Goal: Task Accomplishment & Management: Manage account settings

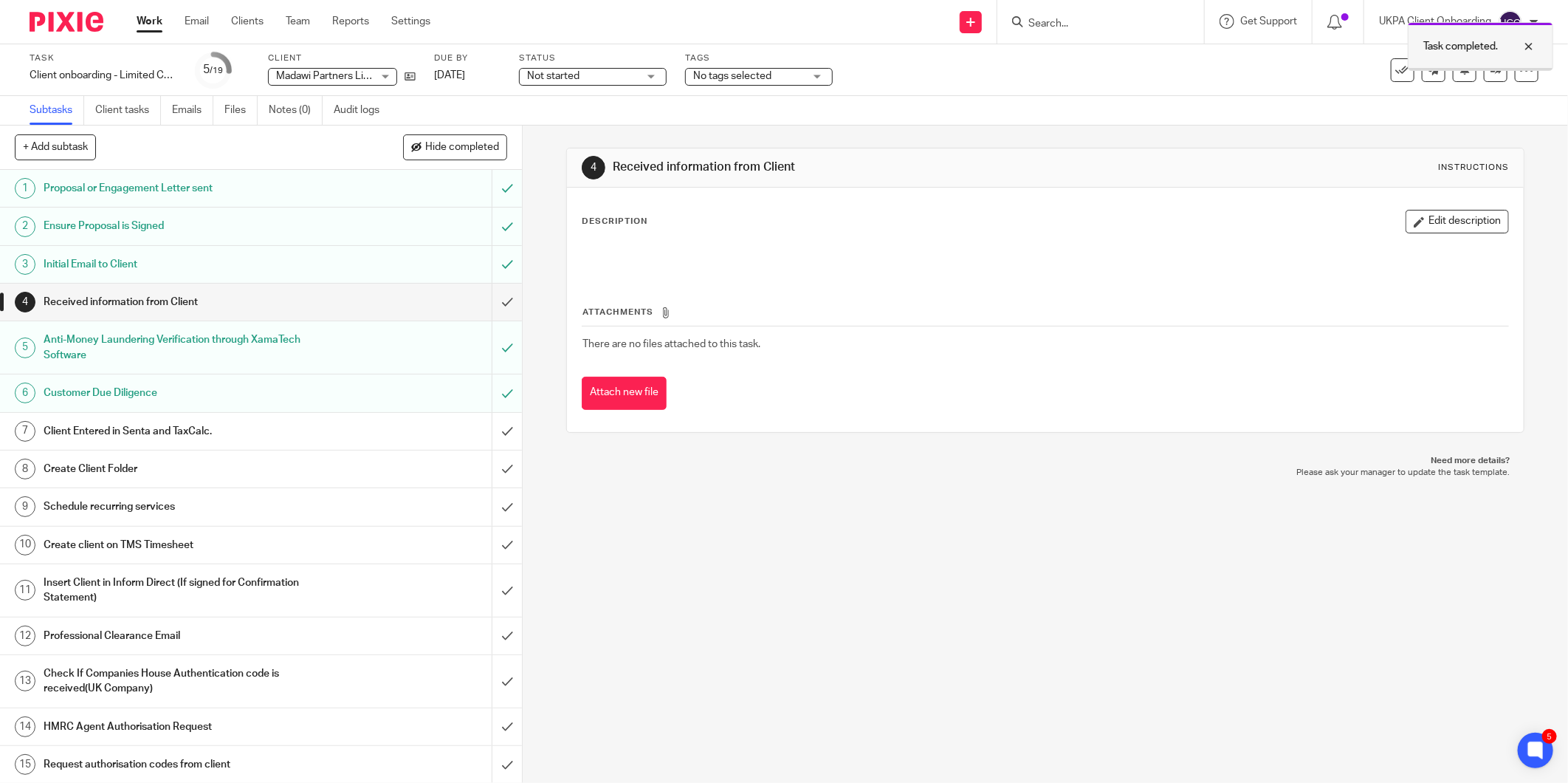
click at [1526, 47] on div at bounding box center [1518, 47] width 40 height 18
click at [1050, 11] on div at bounding box center [1101, 22] width 207 height 44
click at [1041, 18] on input "Search" at bounding box center [1093, 24] width 133 height 13
paste input "omneya.abdelrazek@gmail.com"
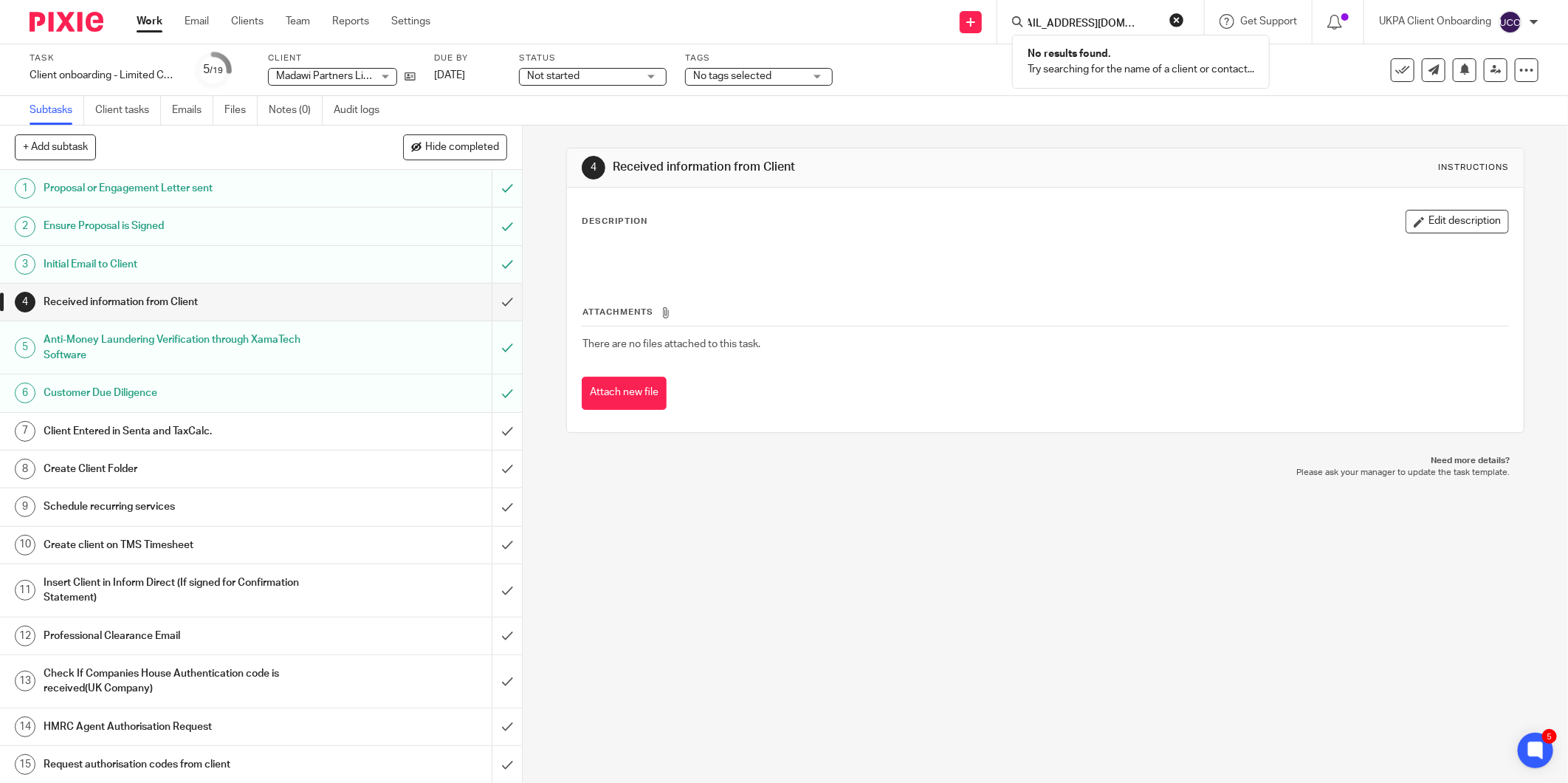
type input "omneya.abdelrazek@gmail.com"
click at [487, 303] on input "submit" at bounding box center [261, 302] width 522 height 37
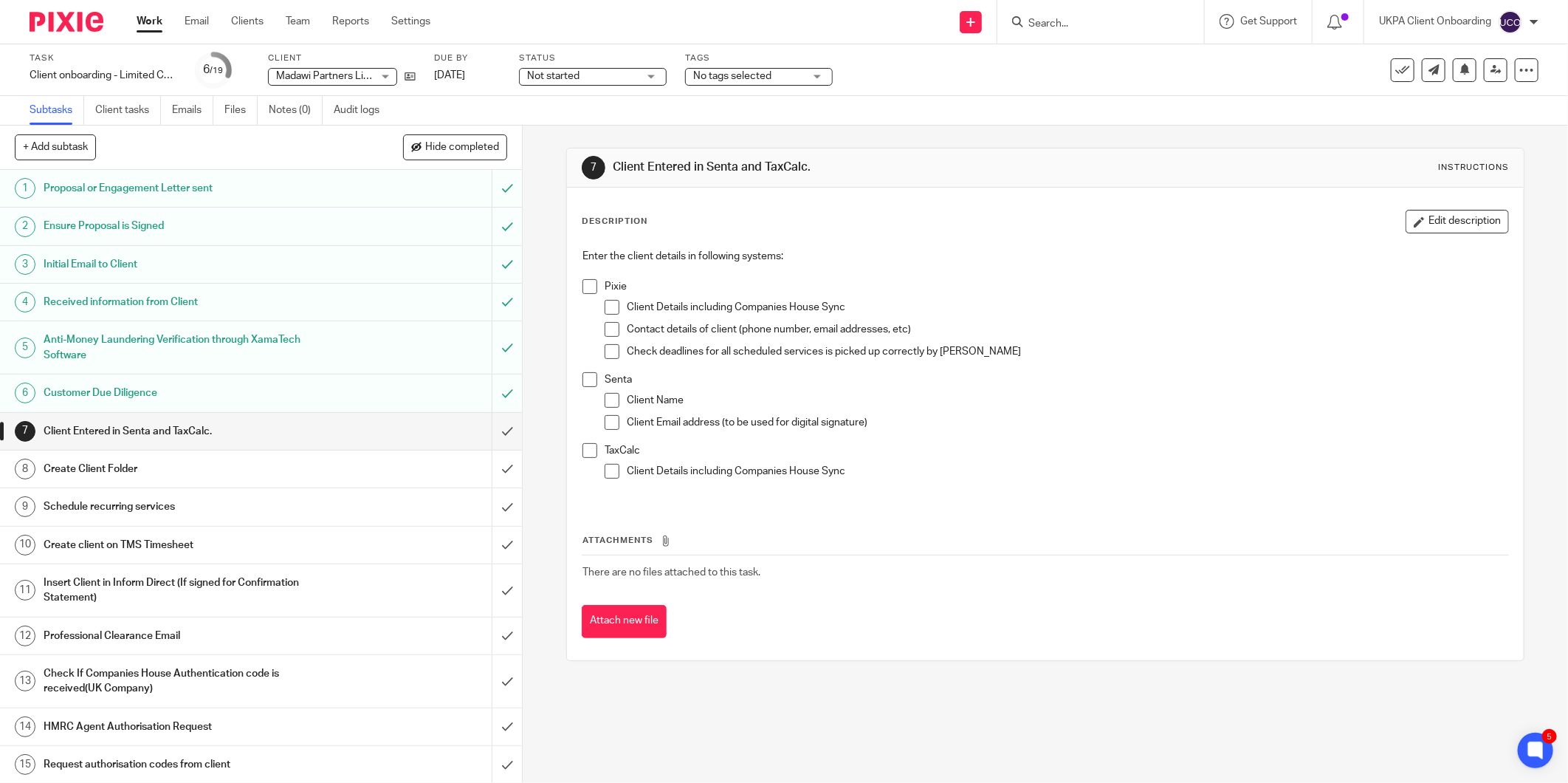
click at [1053, 23] on input "Search" at bounding box center [1093, 24] width 133 height 13
paste input "SUNWISE LIMITED"
type input "SUNWISE LIMITED"
click at [1183, 15] on button "reset" at bounding box center [1177, 20] width 14 height 14
click at [484, 435] on input "submit" at bounding box center [261, 431] width 522 height 37
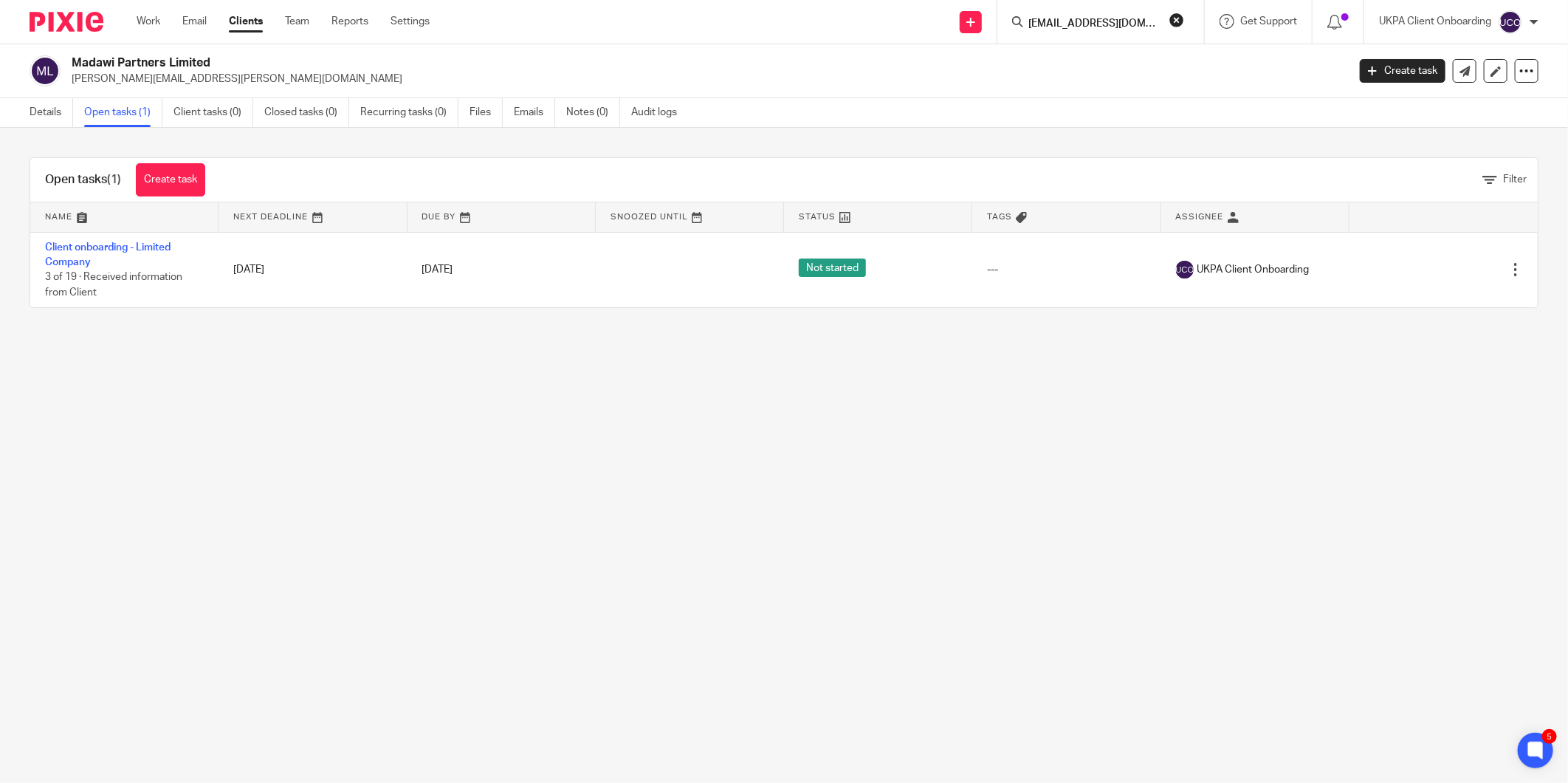
scroll to position [0, 4]
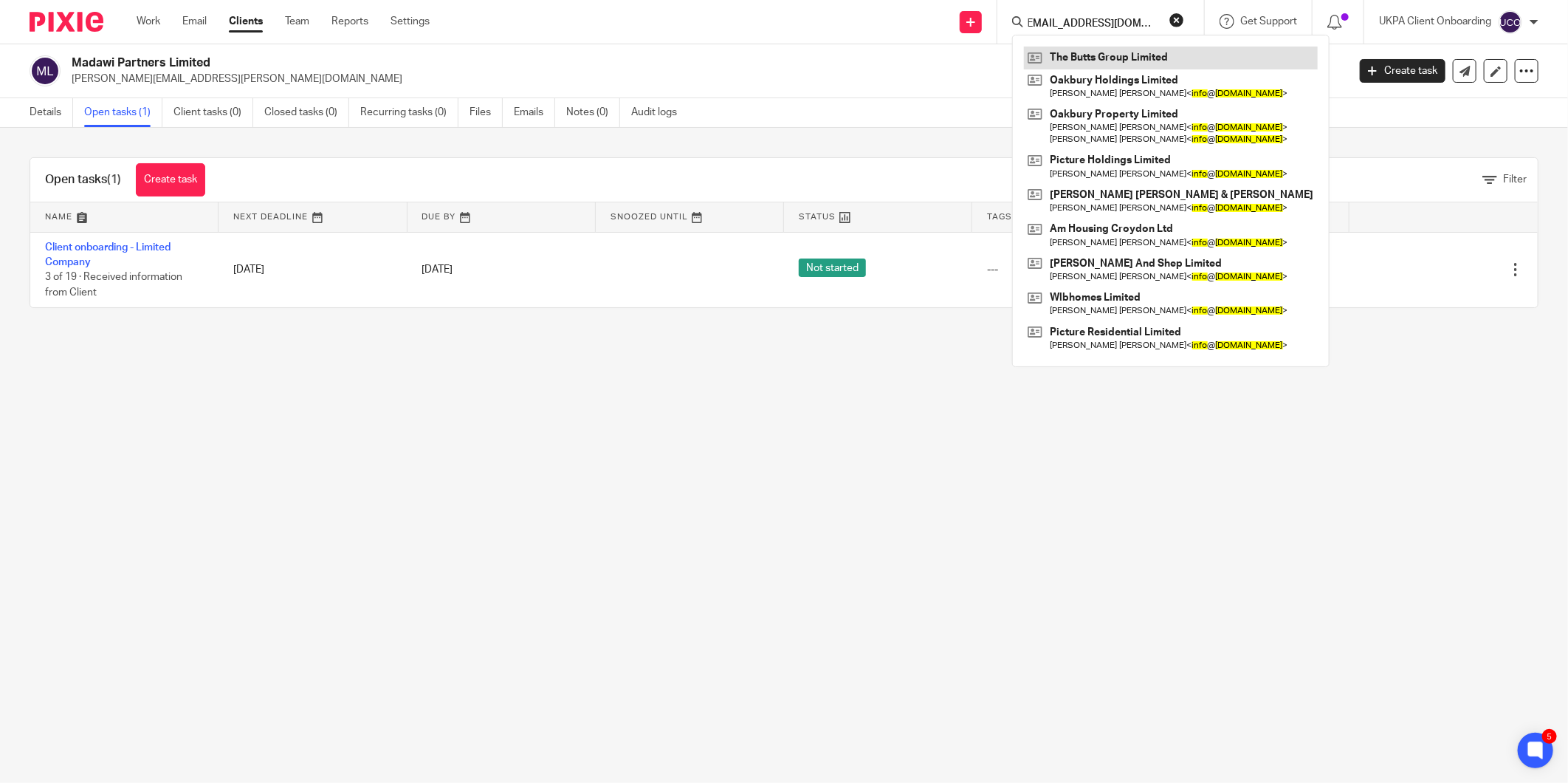
type input "info@pictureresidential.com"
click at [424, 481] on main "Madawi Partners Limited khizr.zahir@googlemail.com Create task Update from Comp…" at bounding box center [784, 392] width 1568 height 783
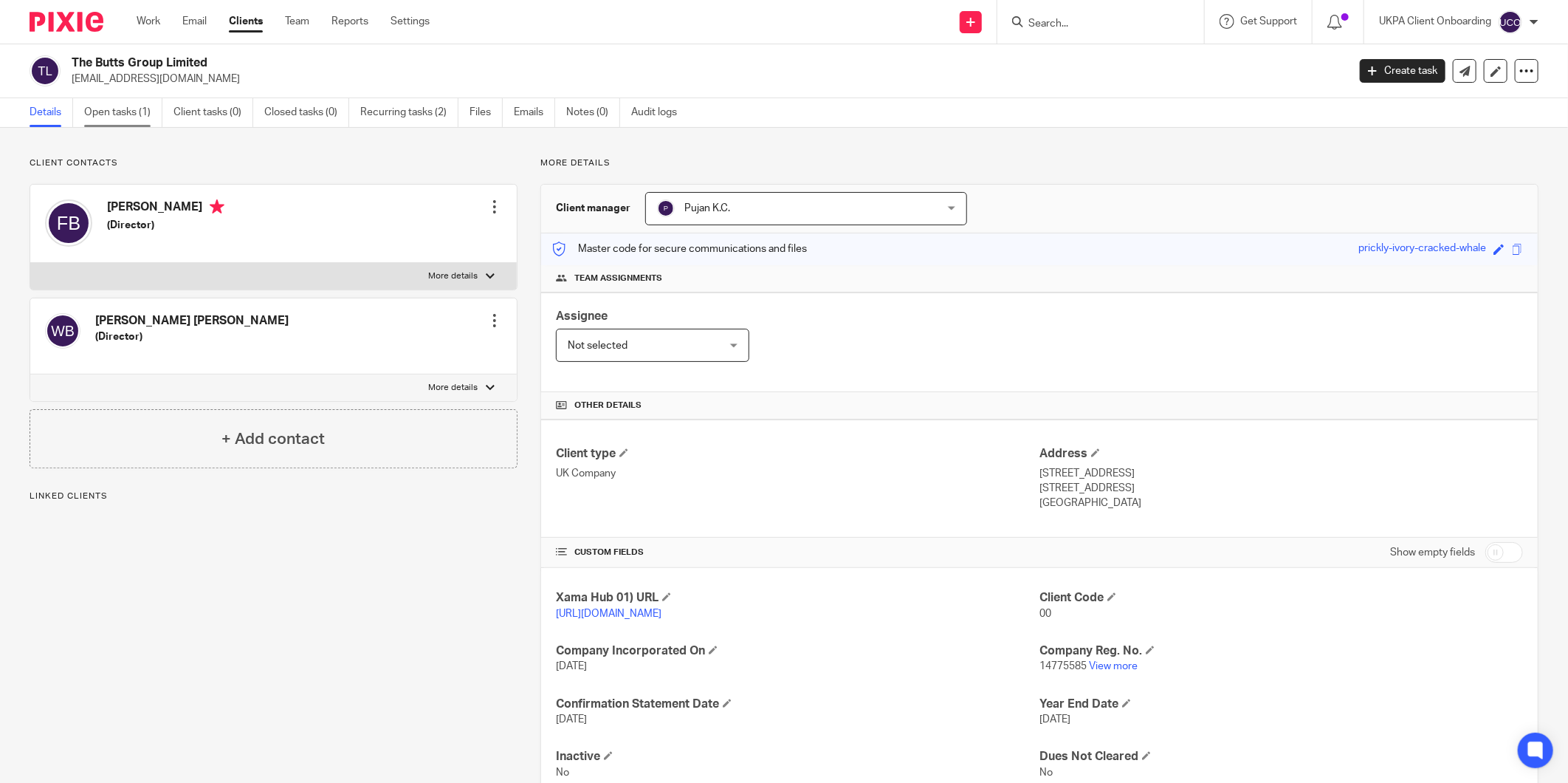
click at [133, 107] on link "Open tasks (1)" at bounding box center [123, 113] width 78 height 29
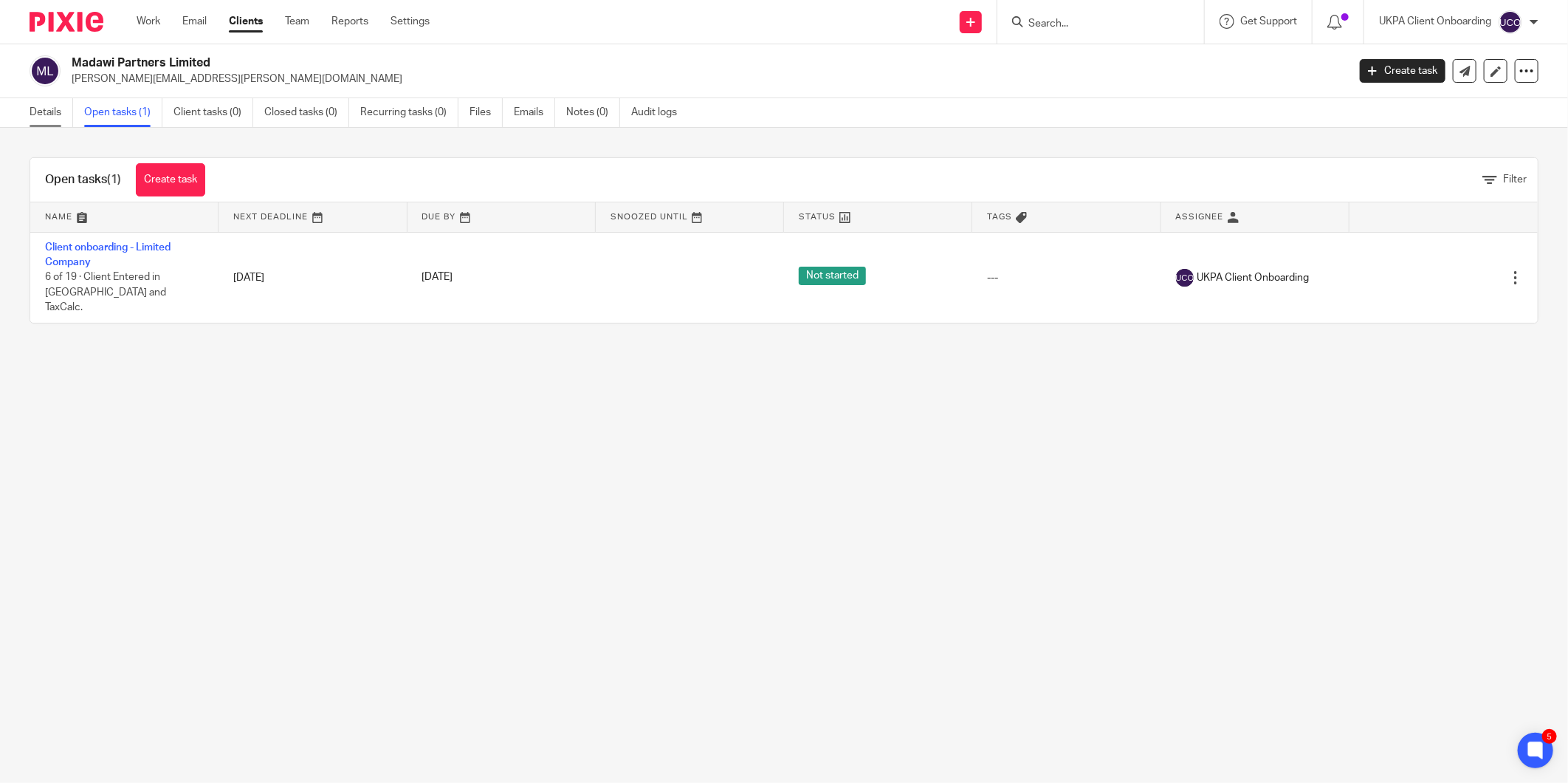
click at [49, 111] on link "Details" at bounding box center [51, 113] width 44 height 29
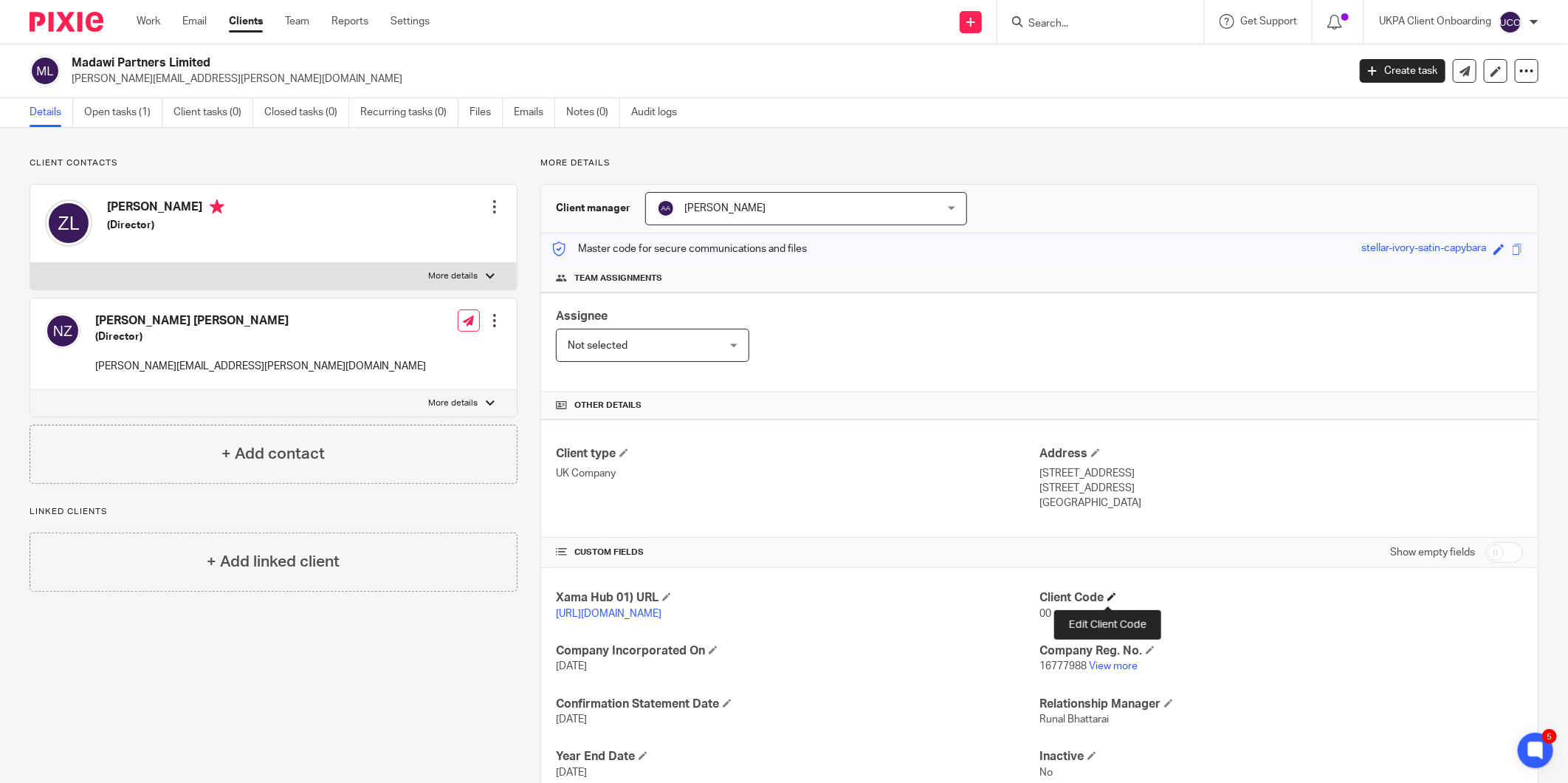
click at [1108, 601] on span at bounding box center [1112, 597] width 9 height 9
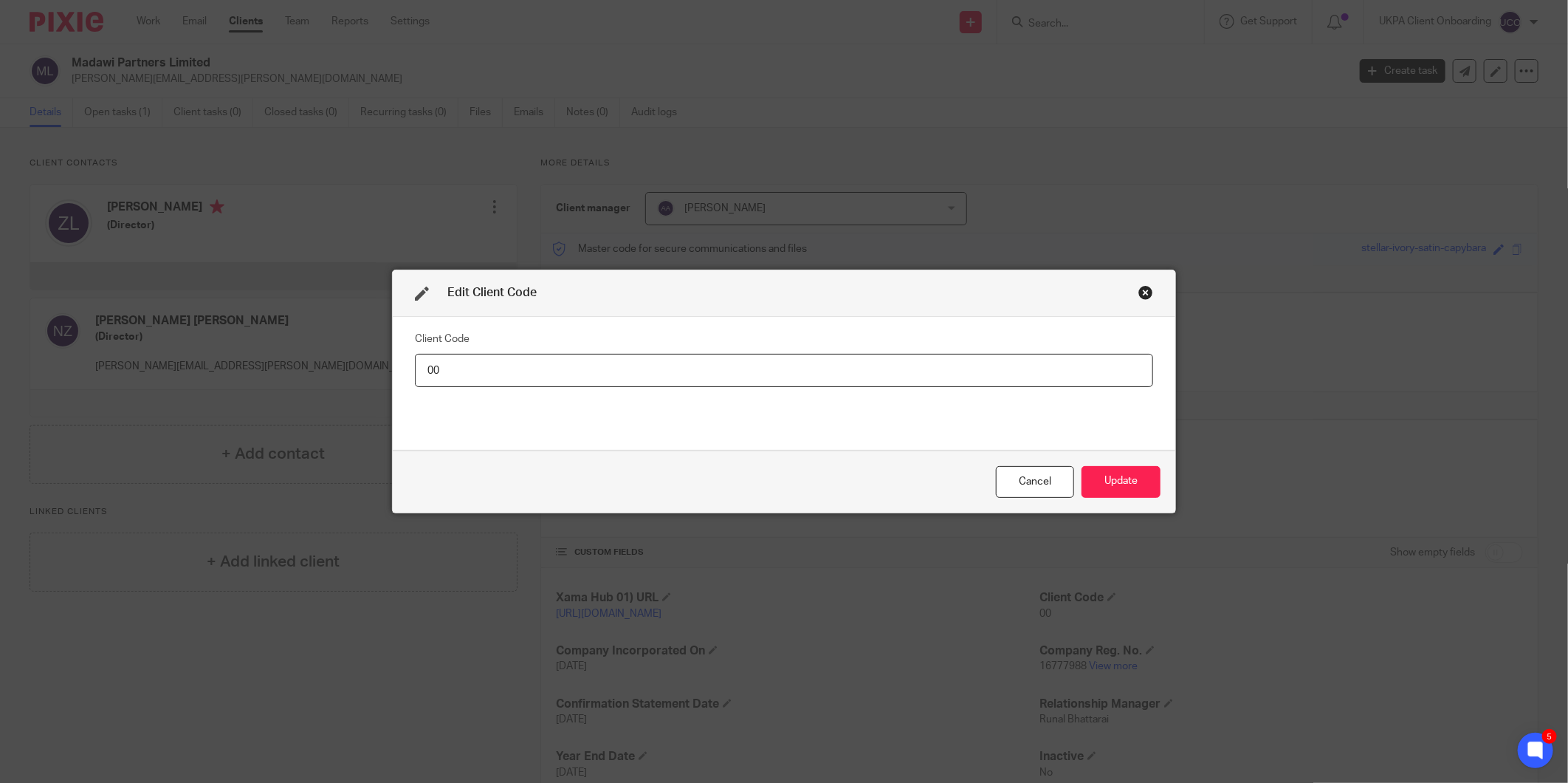
click at [1067, 380] on input "00" at bounding box center [784, 370] width 738 height 33
type input "MAD002"
click at [1153, 469] on button "Update" at bounding box center [1121, 481] width 79 height 31
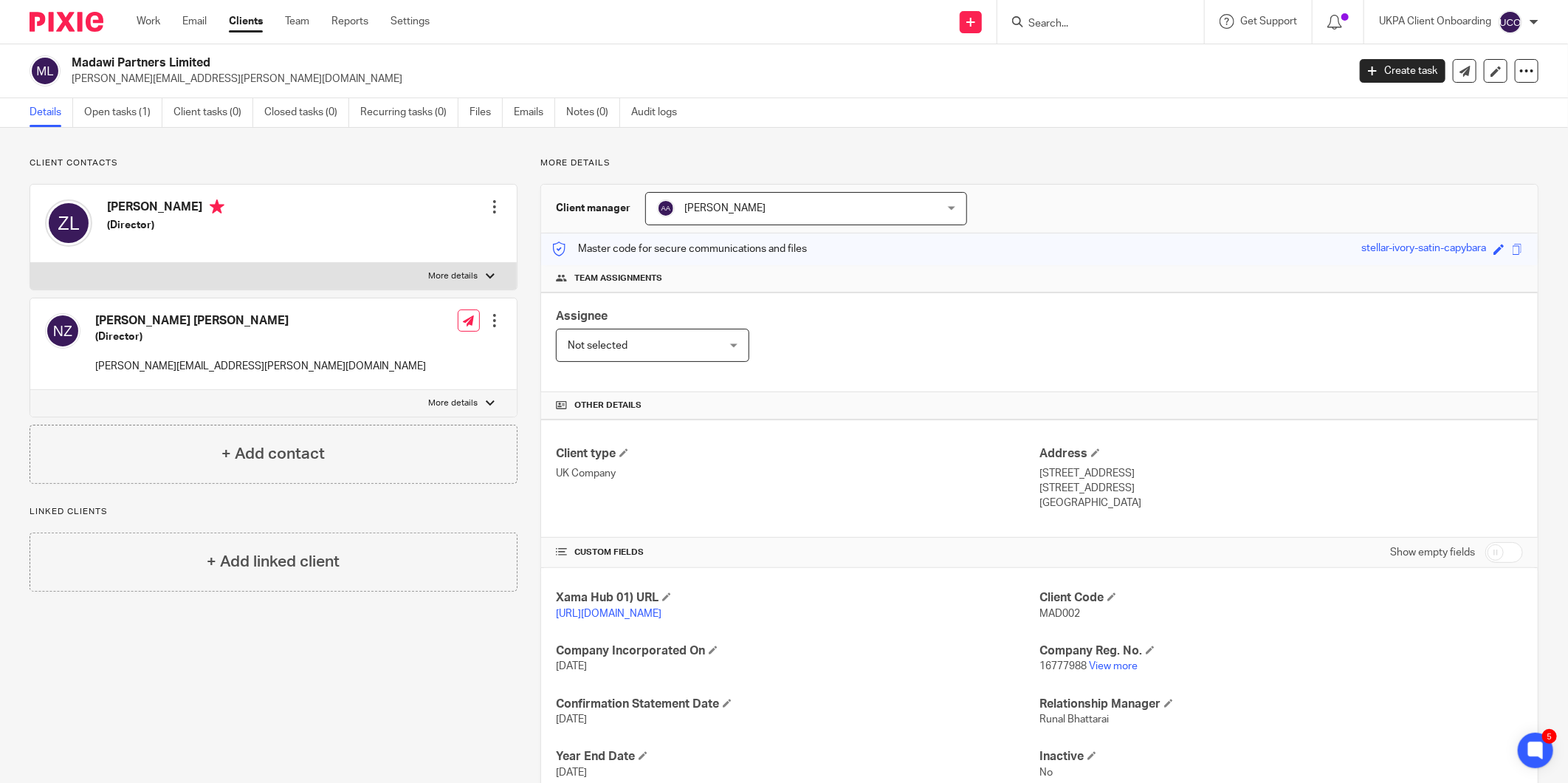
click at [165, 86] on div "Madawi Partners Limited [PERSON_NAME][EMAIL_ADDRESS][PERSON_NAME][DOMAIN_NAME] …" at bounding box center [784, 71] width 1568 height 54
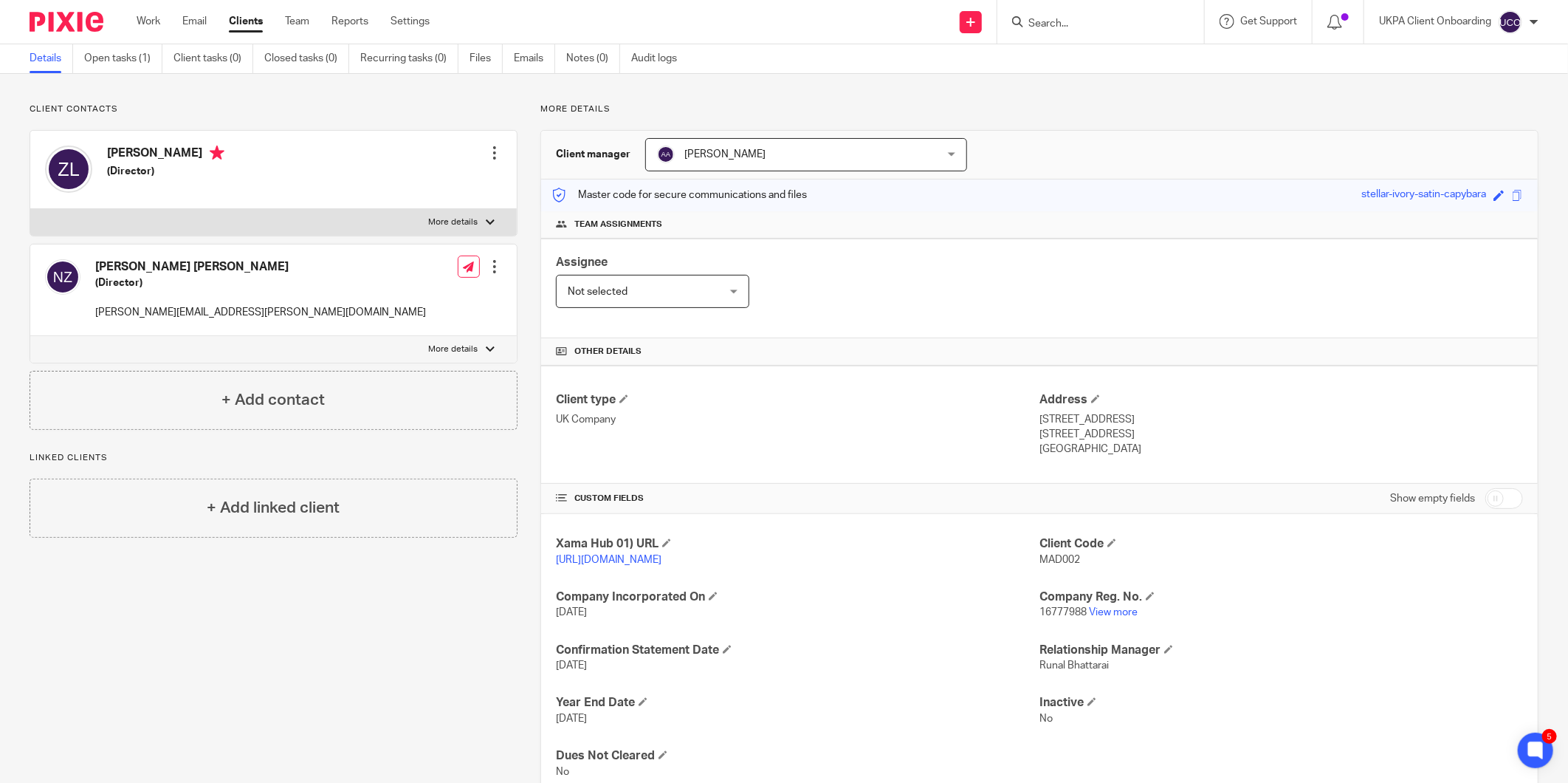
scroll to position [82, 0]
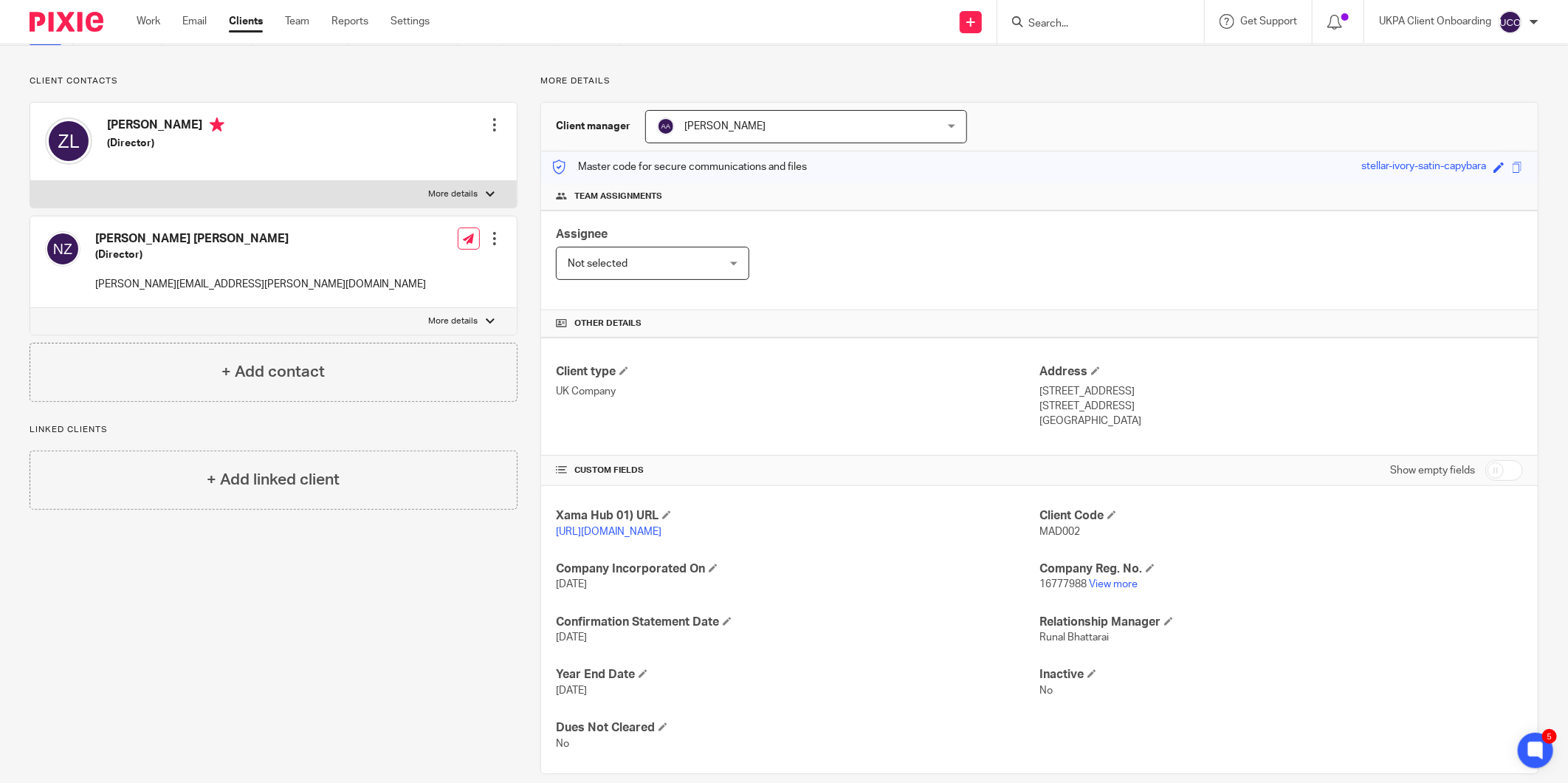
click at [1062, 603] on div "Xama Hub 01) URL https://platform.xamatech.com/portal/crm/clients/4fc81500-a82e…" at bounding box center [1039, 630] width 997 height 288
click at [1059, 591] on p "16777988 View more" at bounding box center [1281, 584] width 484 height 14
copy p "16777988"
drag, startPoint x: 122, startPoint y: 292, endPoint x: 126, endPoint y: 286, distance: 7.2
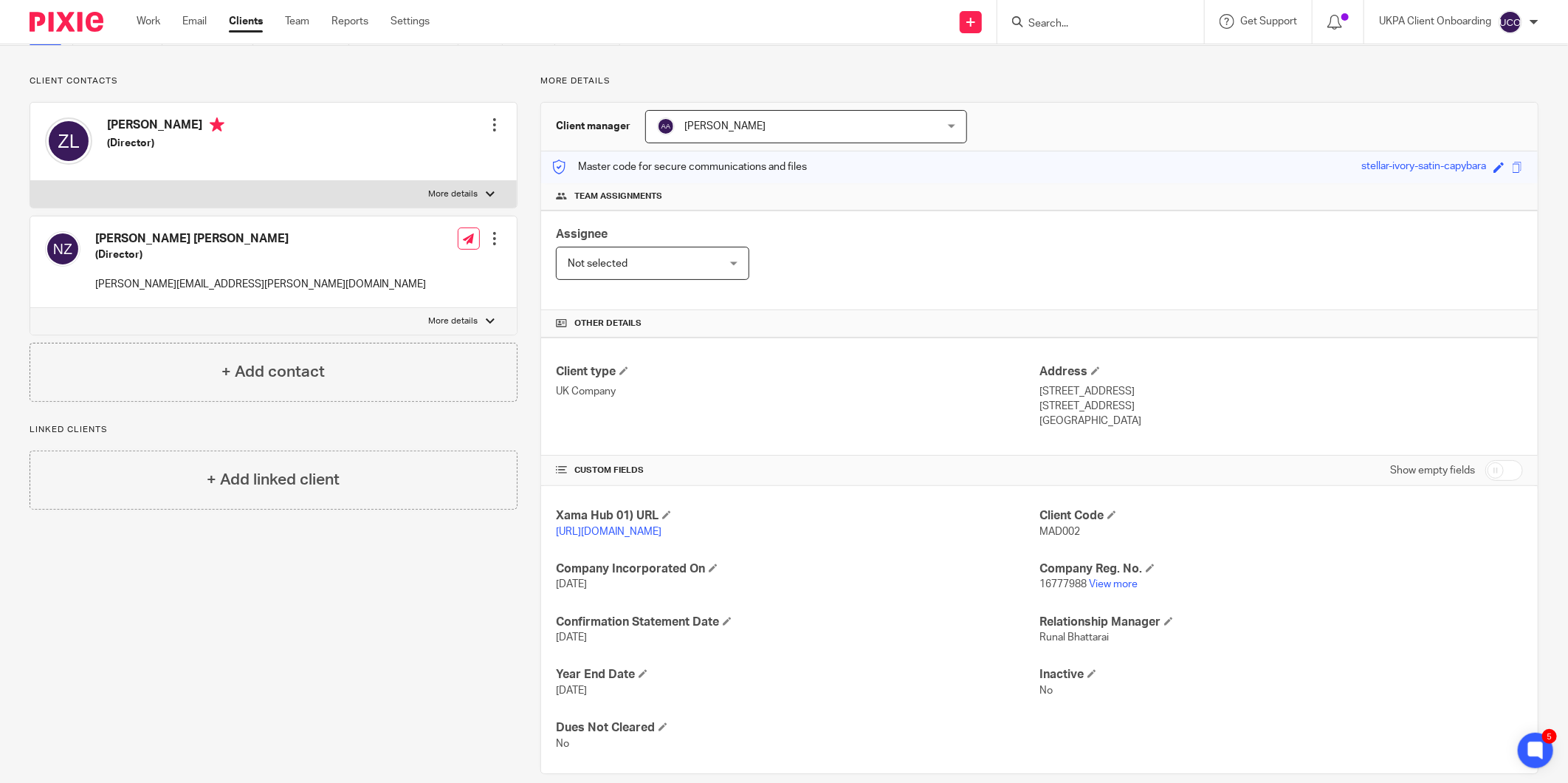
click at [124, 288] on div "Nasiruddin Khizr Ali Zahir (Director) khizr.zahir@googlemail.com" at bounding box center [235, 262] width 381 height 75
click at [127, 285] on p "khizr.zahir@googlemail.com" at bounding box center [260, 284] width 330 height 14
click at [127, 284] on p "khizr.zahir@googlemail.com" at bounding box center [260, 284] width 330 height 14
copy div "khizr.zahir@googlemail.com"
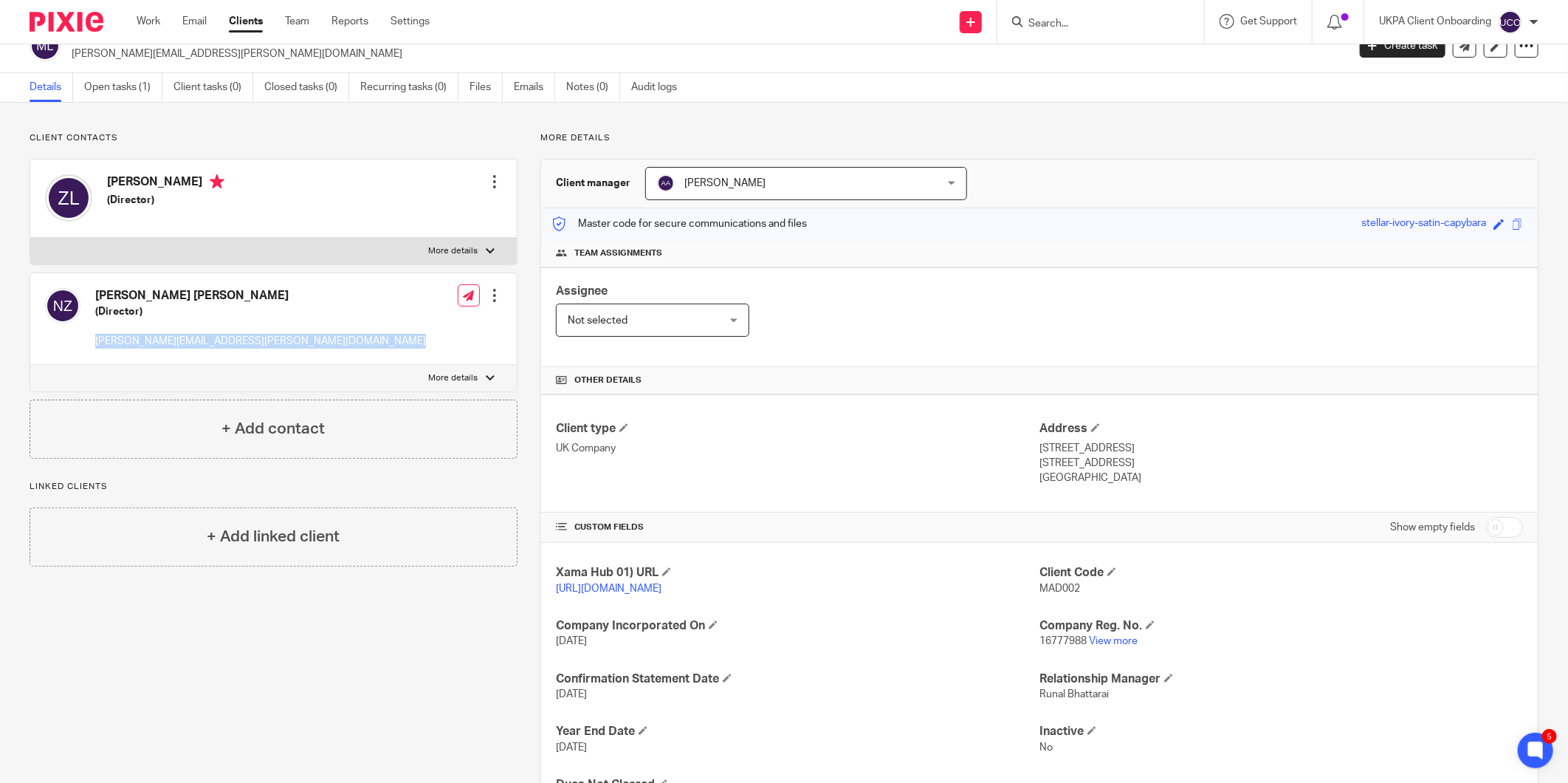
scroll to position [0, 0]
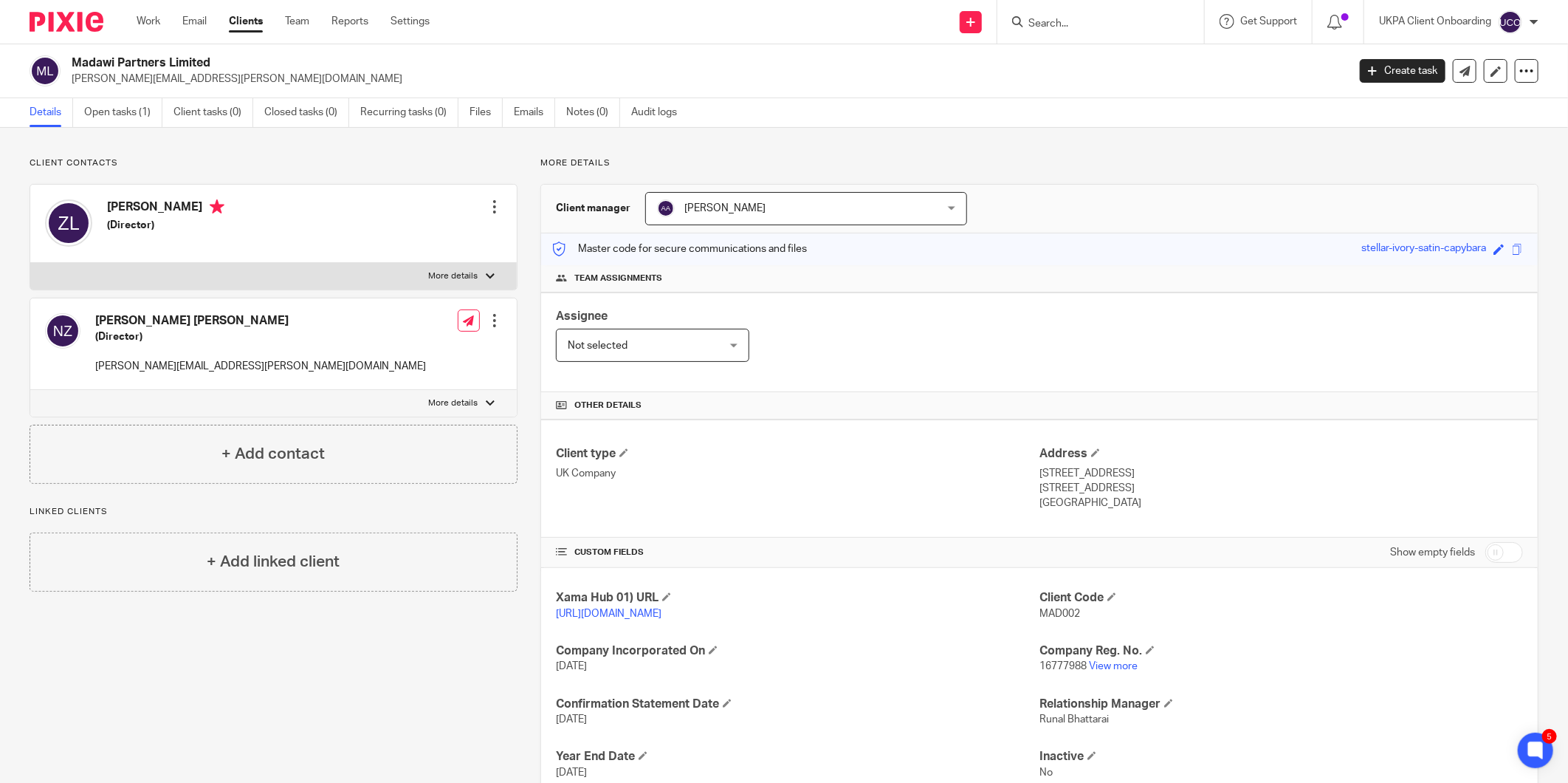
click at [106, 61] on h2 "Madawi Partners Limited" at bounding box center [578, 63] width 1013 height 15
copy div "Madawi Partners Limited"
click at [1051, 670] on span "16777988" at bounding box center [1063, 667] width 47 height 11
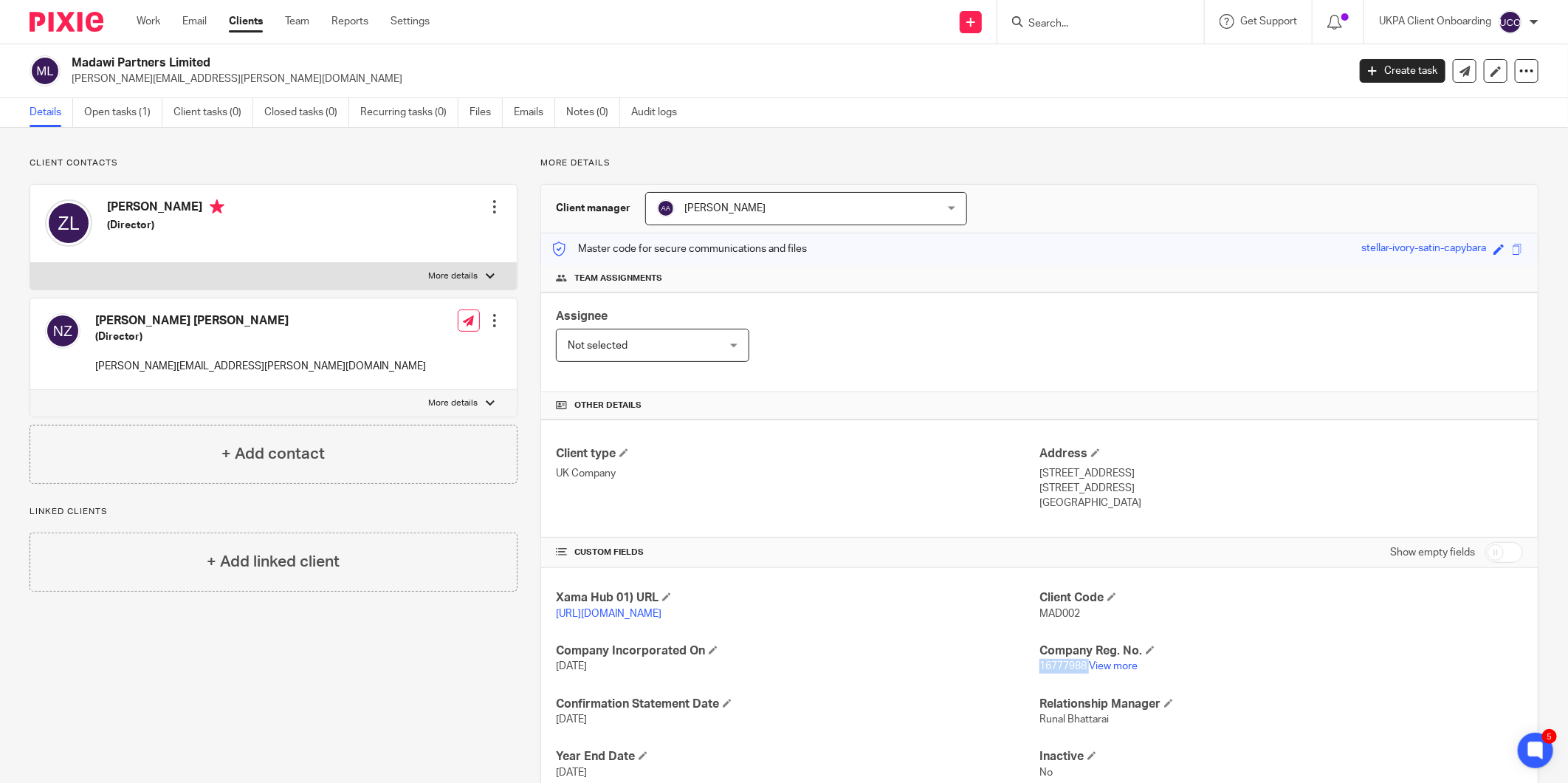
click at [1051, 670] on span "16777988" at bounding box center [1063, 667] width 47 height 11
copy p "16777988"
click at [164, 366] on p "khizr.zahir@googlemail.com" at bounding box center [260, 366] width 330 height 14
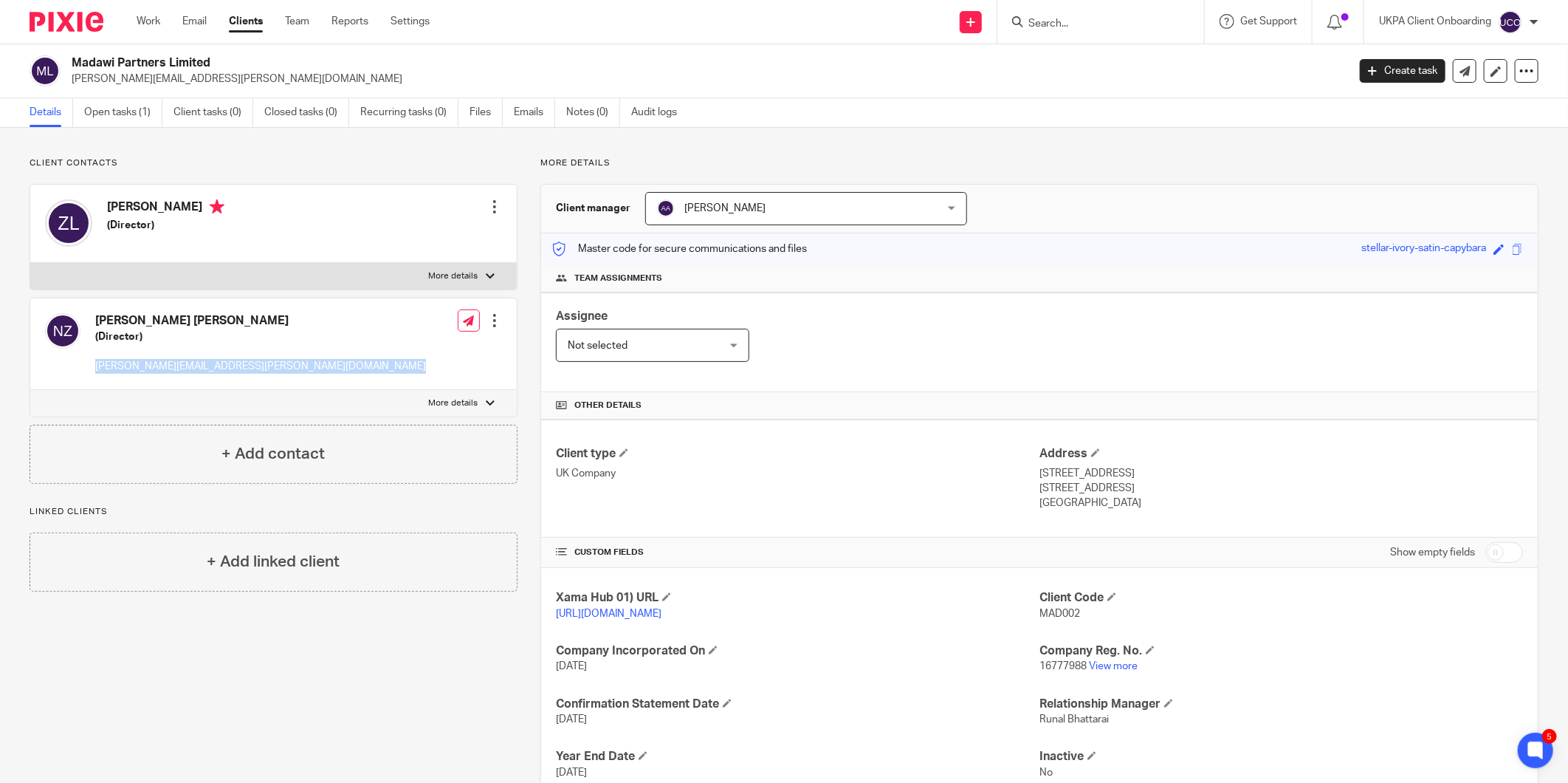
copy div "khizr.zahir@googlemail.com"
drag, startPoint x: 209, startPoint y: 321, endPoint x: 85, endPoint y: 323, distance: 124.0
click at [85, 323] on div "Nasiruddin Khizr Ali Zahir (Director) khizr.zahir@googlemail.com" at bounding box center [235, 343] width 381 height 75
copy div "Nasiruddin Khizr Ali"
click at [141, 79] on p "[PERSON_NAME][EMAIL_ADDRESS][PERSON_NAME][DOMAIN_NAME]" at bounding box center [705, 79] width 1266 height 14
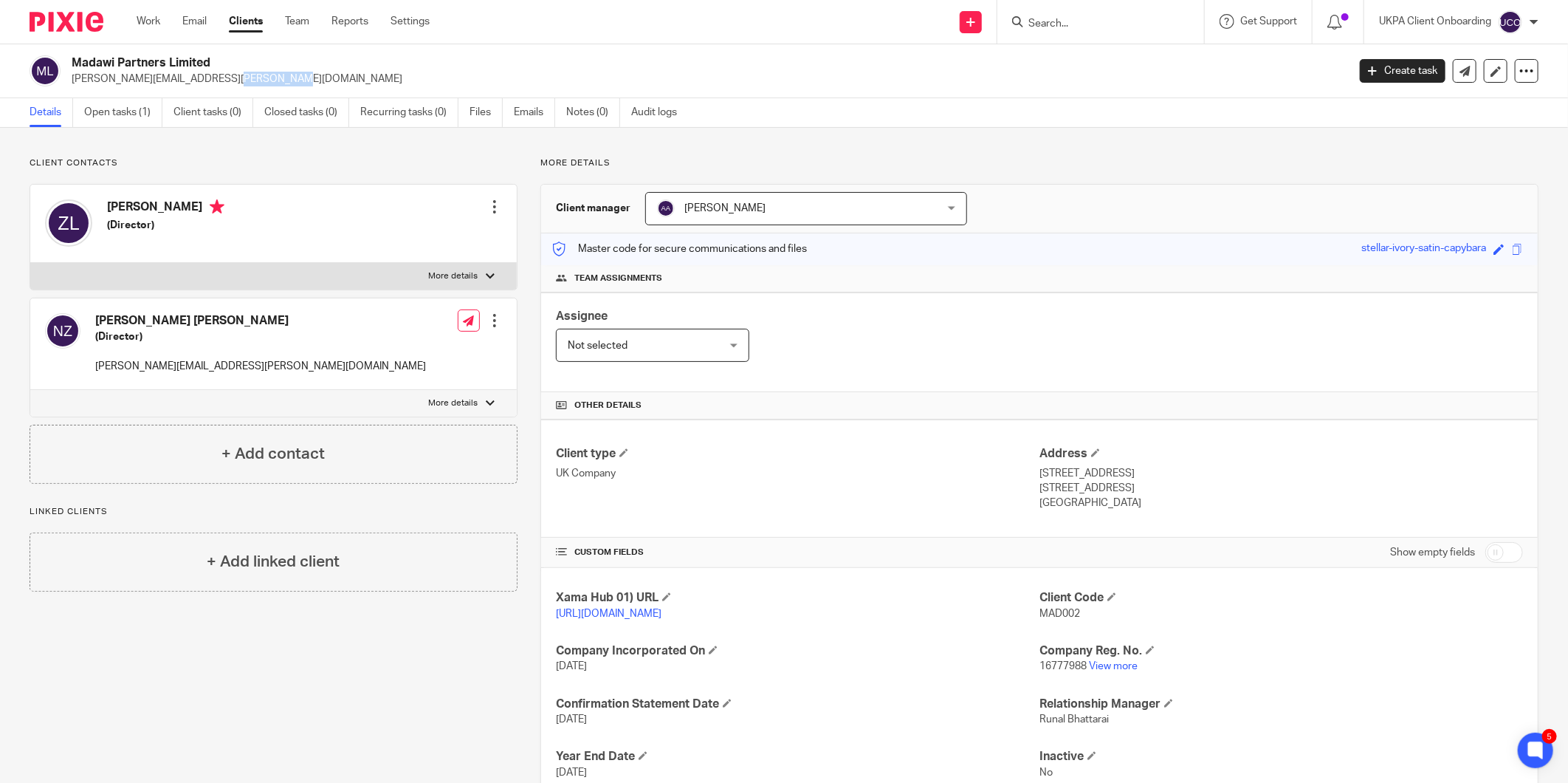
click at [141, 79] on p "[PERSON_NAME][EMAIL_ADDRESS][PERSON_NAME][DOMAIN_NAME]" at bounding box center [705, 79] width 1266 height 14
copy main "khizr.zahir@googlemail.com Create task Update from Companies House Export data …"
click at [158, 204] on h4 "Zahir Lalani" at bounding box center [166, 209] width 117 height 19
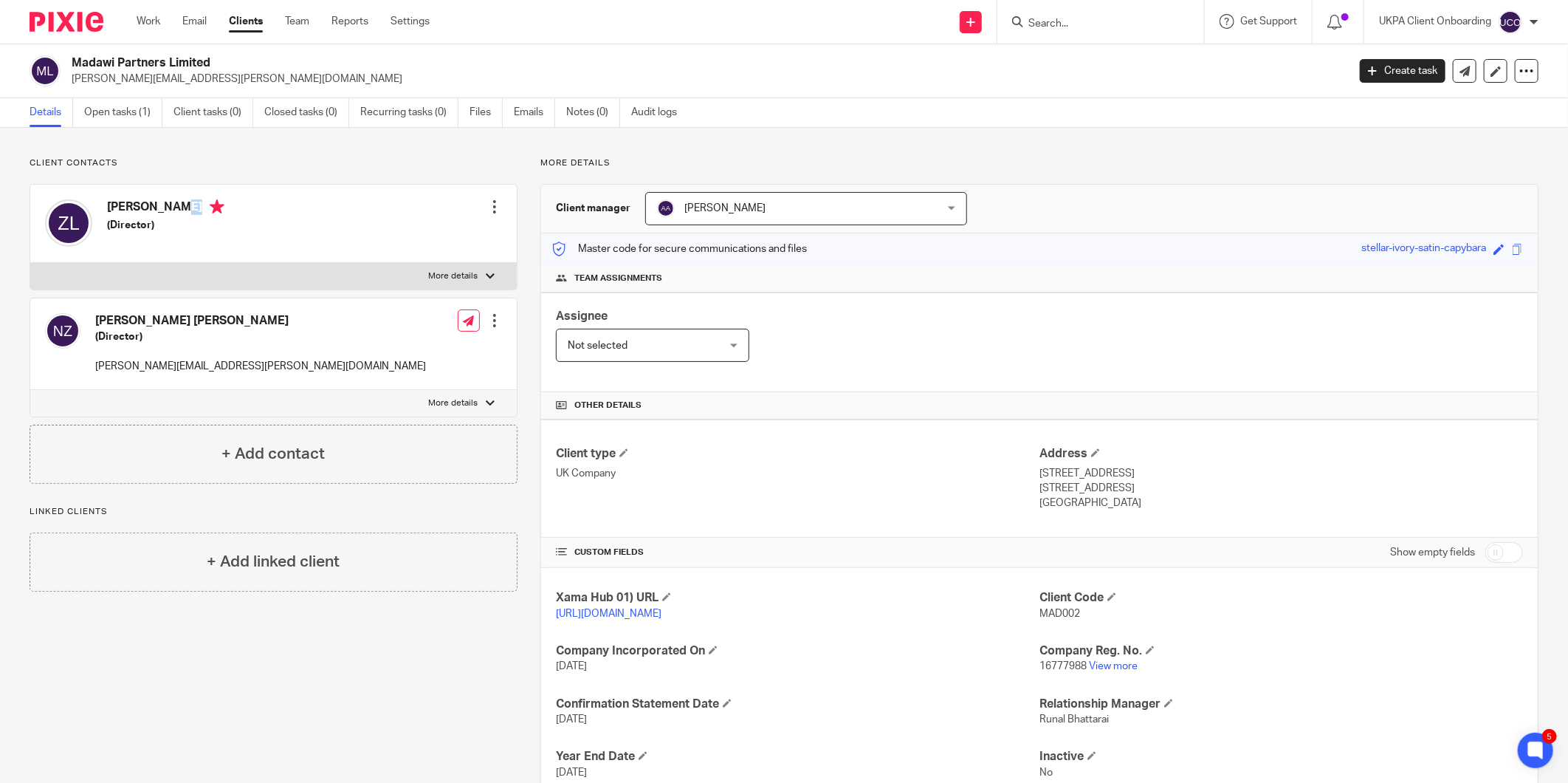
click at [158, 204] on h4 "Zahir Lalani" at bounding box center [166, 209] width 117 height 19
copy h4 "Zahir Lalani"
click at [582, 108] on link "Notes (0)" at bounding box center [593, 113] width 54 height 29
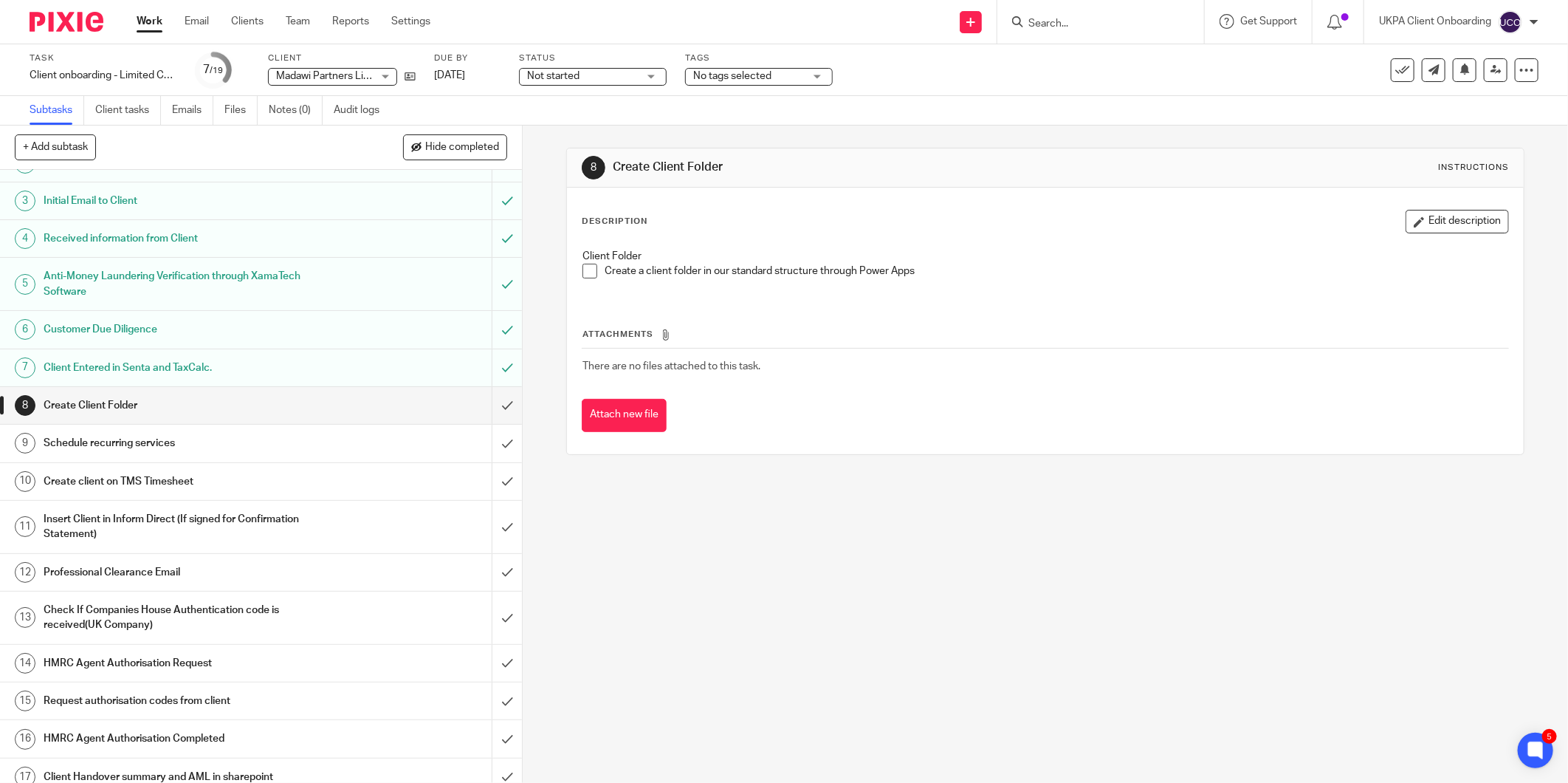
scroll to position [170, 0]
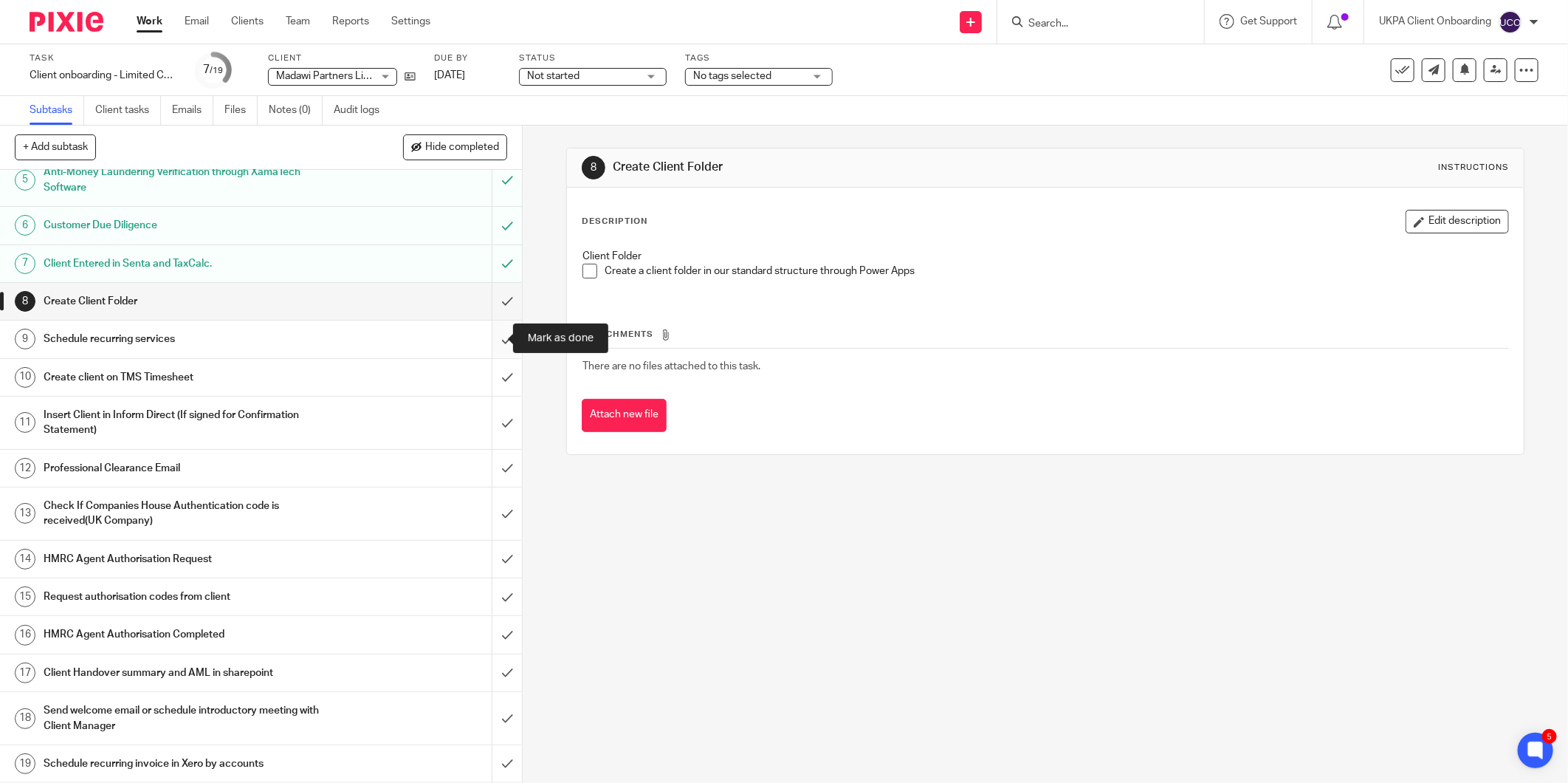
click at [493, 339] on input "submit" at bounding box center [261, 339] width 522 height 37
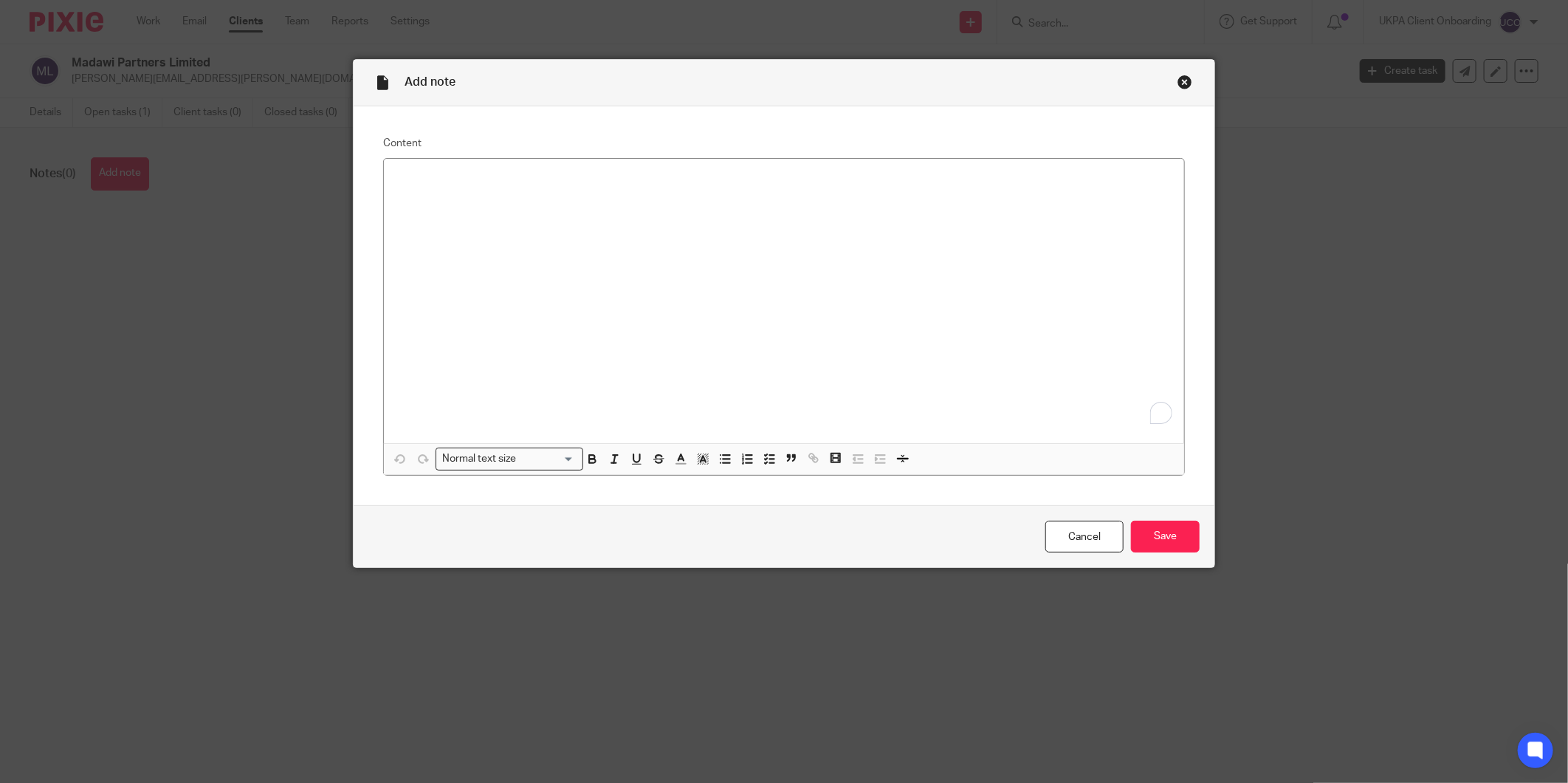
drag, startPoint x: 0, startPoint y: 0, endPoint x: 473, endPoint y: 185, distance: 507.9
paste div "To enrich screen reader interactions, please activate Accessibility in Grammarl…"
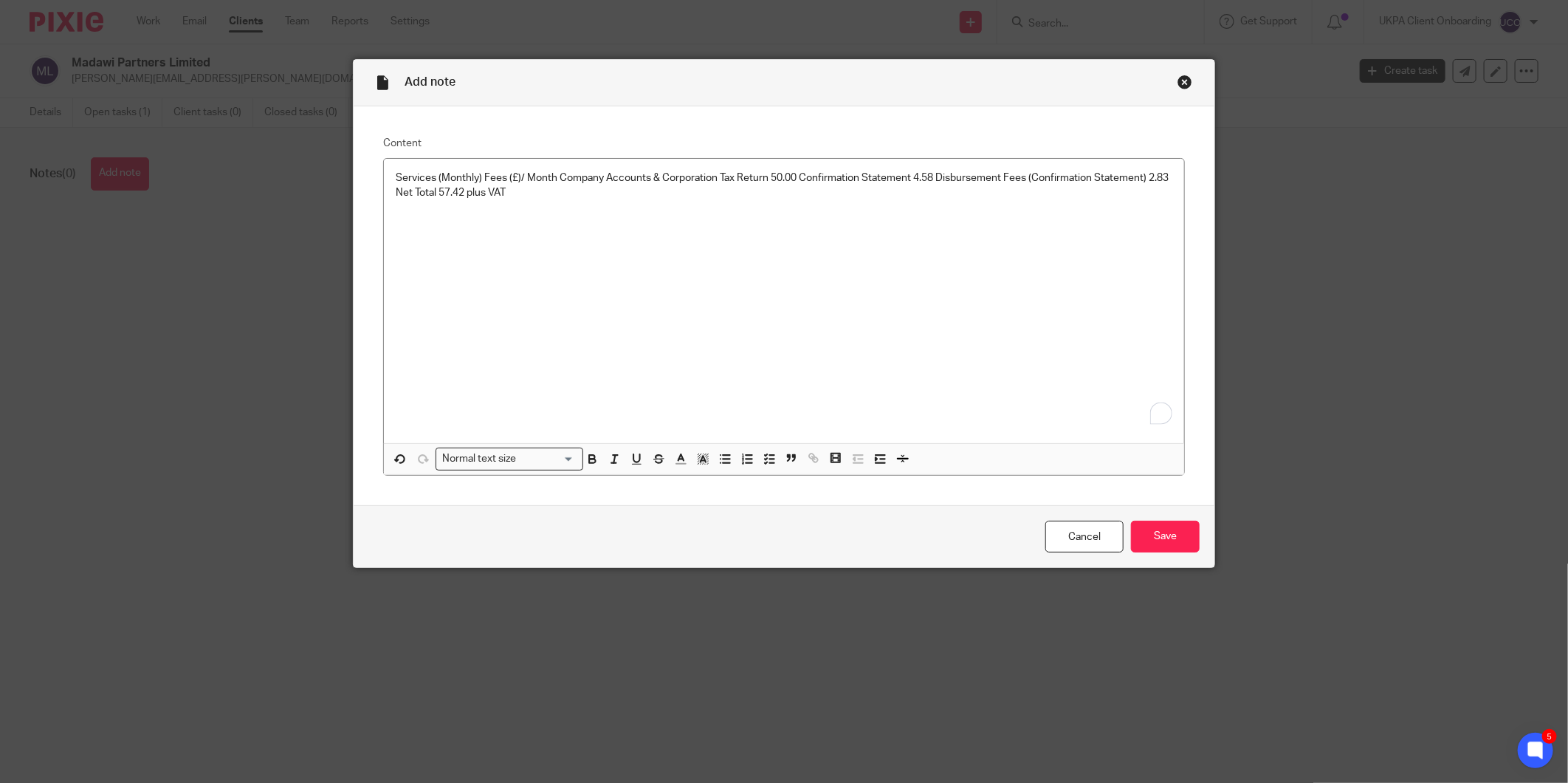
click at [1165, 513] on div "Cancel Save" at bounding box center [784, 536] width 861 height 62
click at [1153, 541] on input "Save" at bounding box center [1165, 536] width 69 height 31
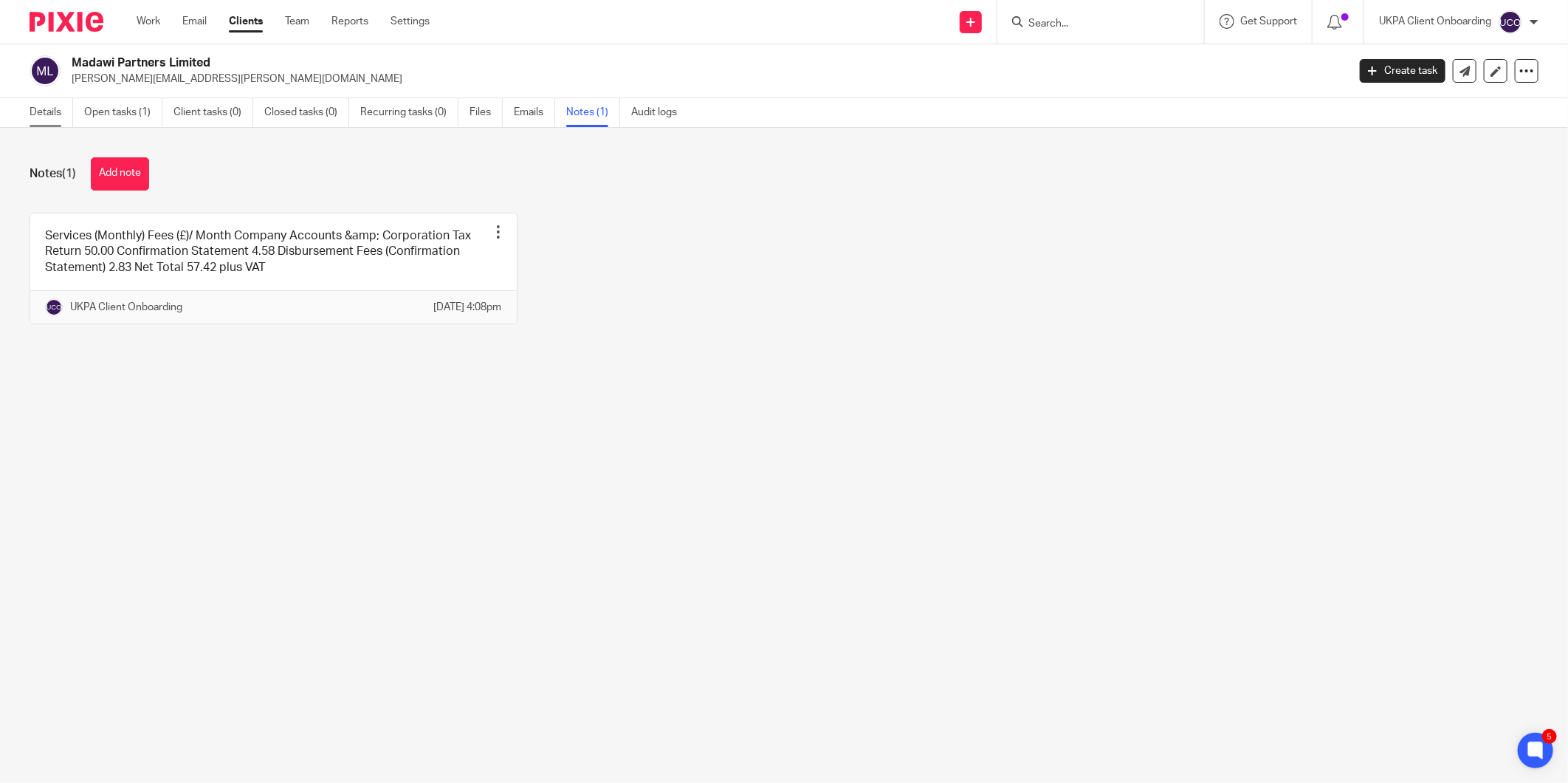
click at [57, 116] on link "Details" at bounding box center [51, 113] width 44 height 29
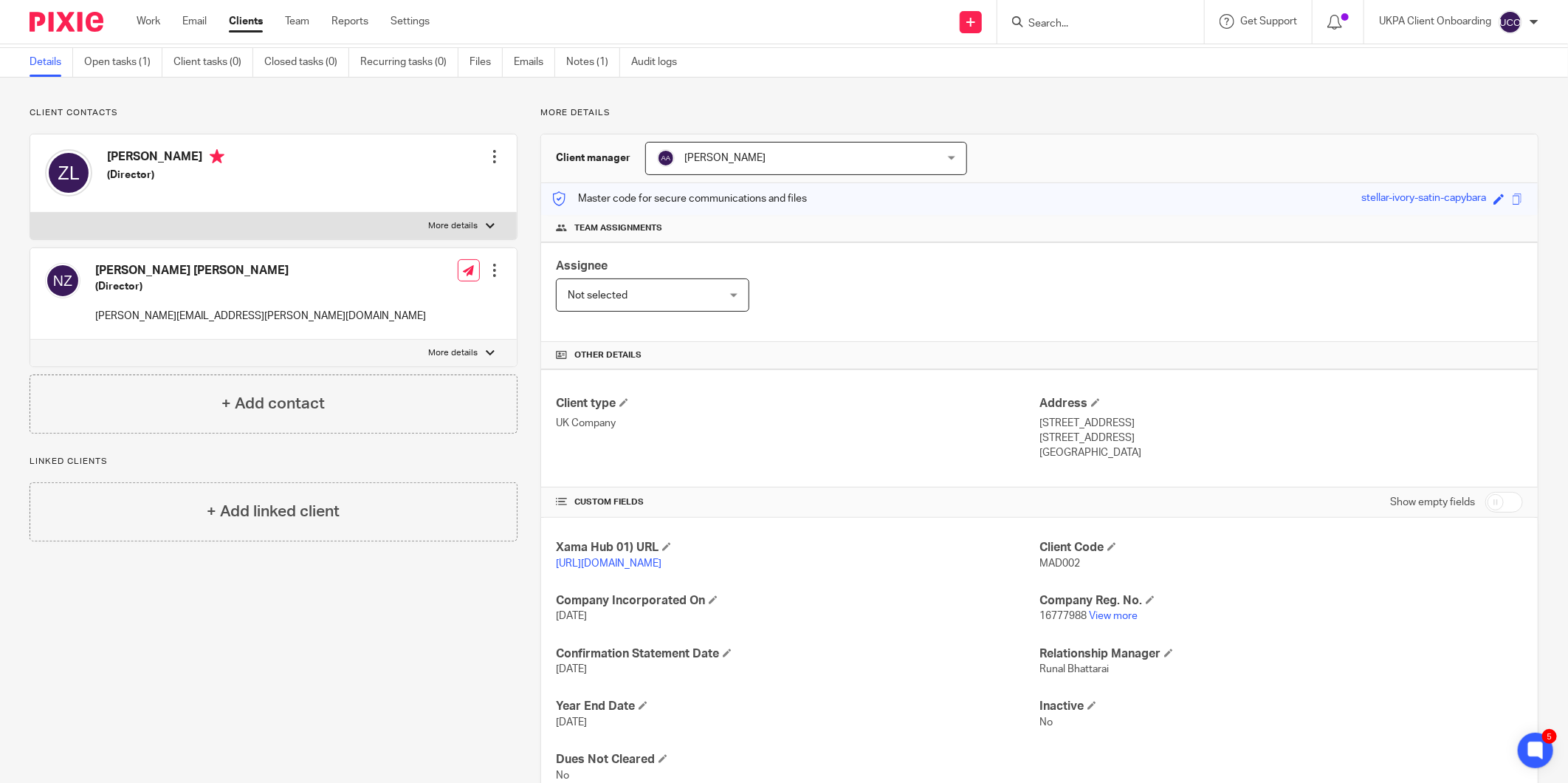
scroll to position [103, 0]
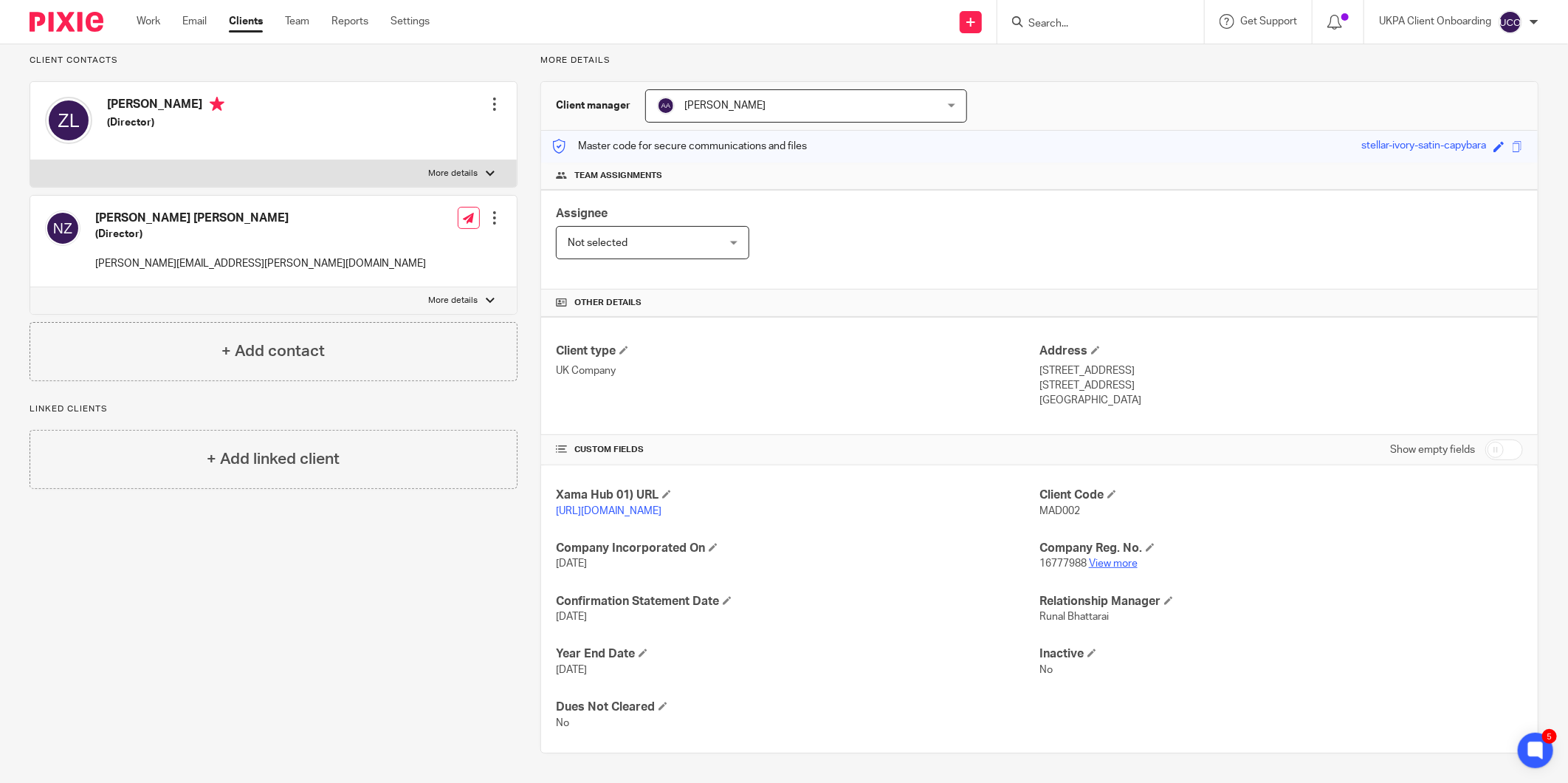
click at [1091, 566] on link "View more" at bounding box center [1113, 564] width 48 height 11
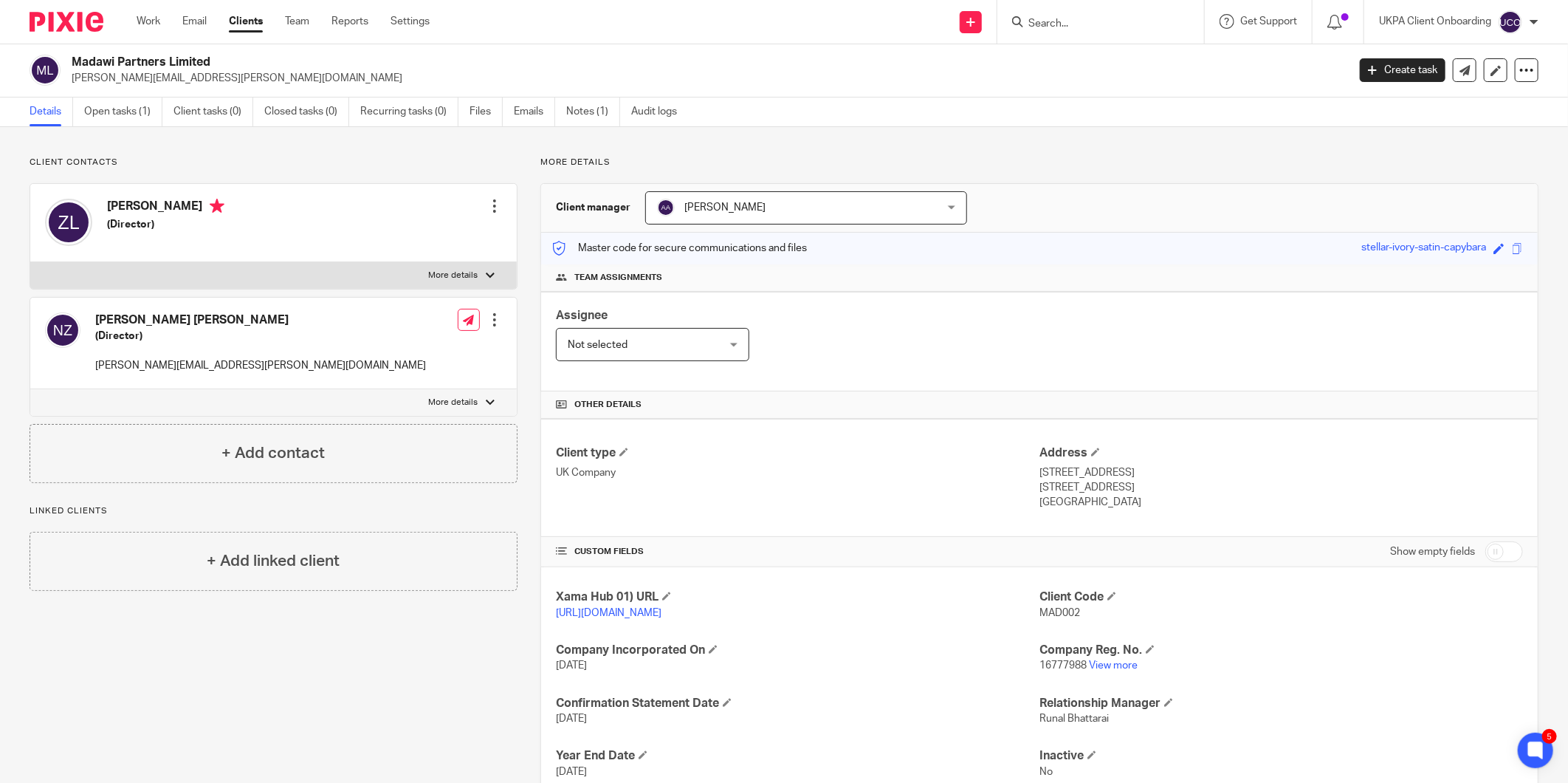
scroll to position [0, 0]
click at [371, 108] on link "Recurring tasks (0)" at bounding box center [409, 113] width 99 height 29
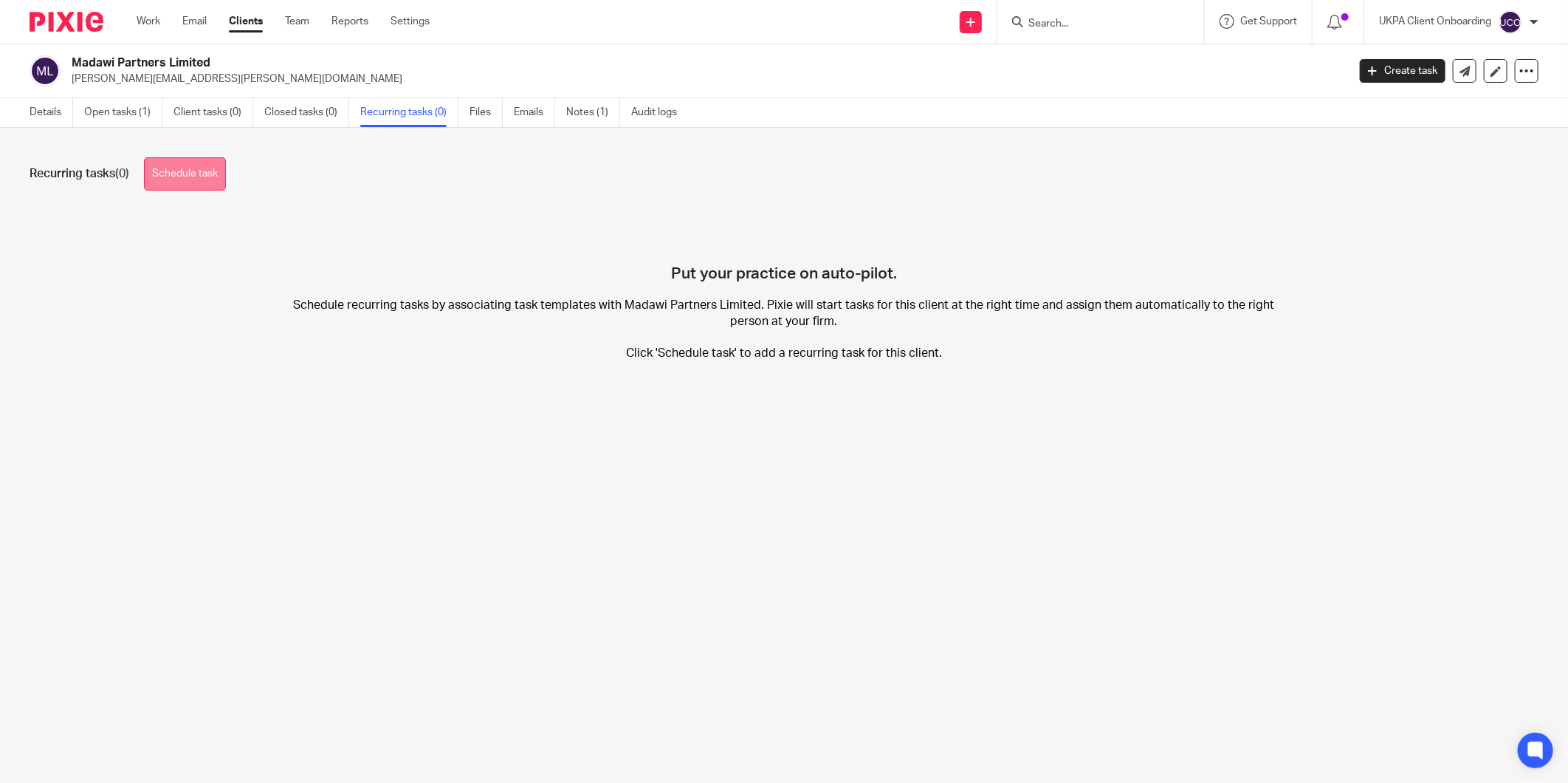
click at [192, 178] on link "Schedule task" at bounding box center [185, 174] width 82 height 33
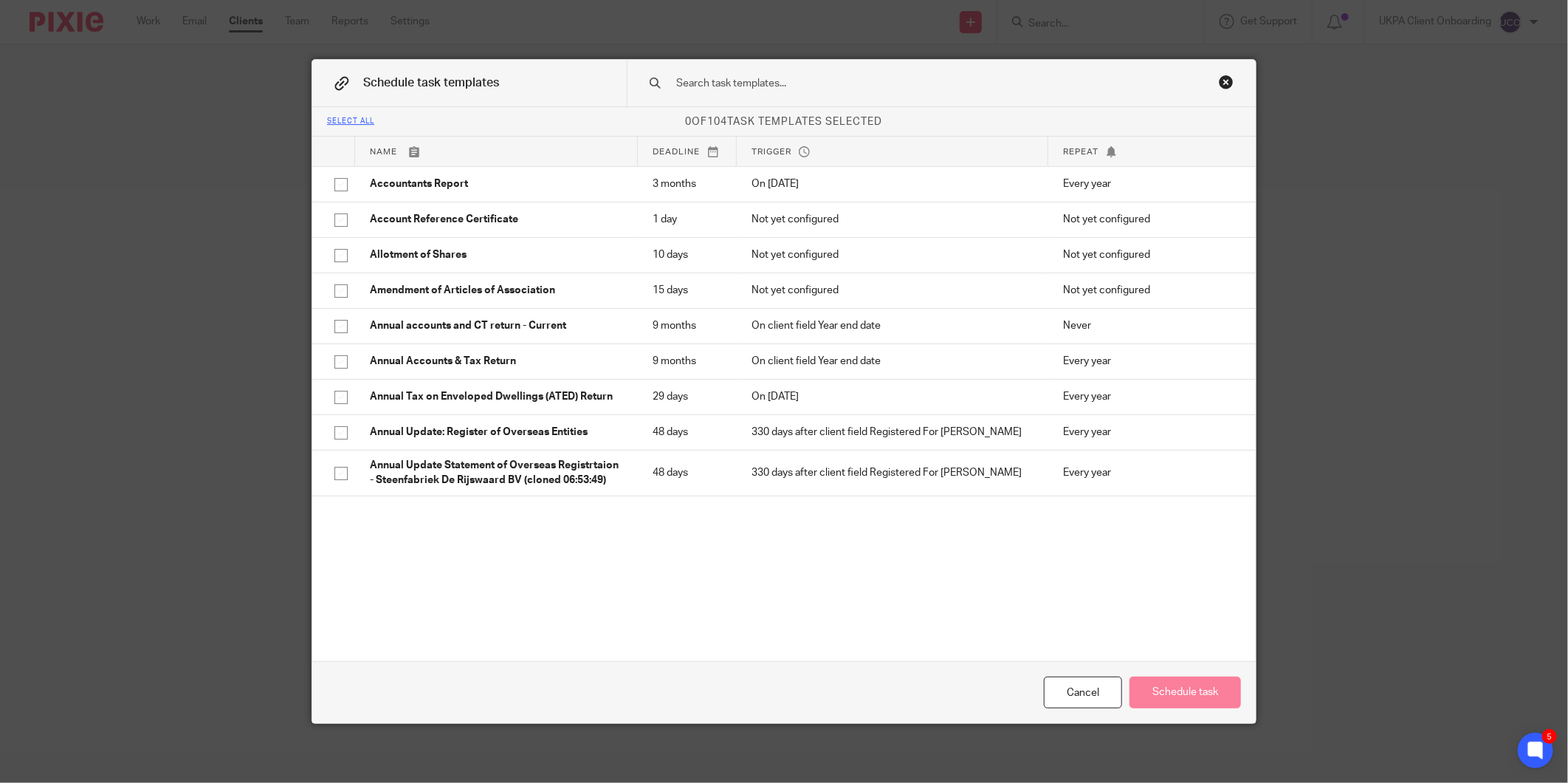
drag, startPoint x: 741, startPoint y: 64, endPoint x: 734, endPoint y: 70, distance: 9.2
click at [740, 66] on div at bounding box center [941, 83] width 629 height 47
click at [732, 74] on div at bounding box center [941, 83] width 629 height 47
click at [715, 85] on input "text" at bounding box center [918, 83] width 486 height 16
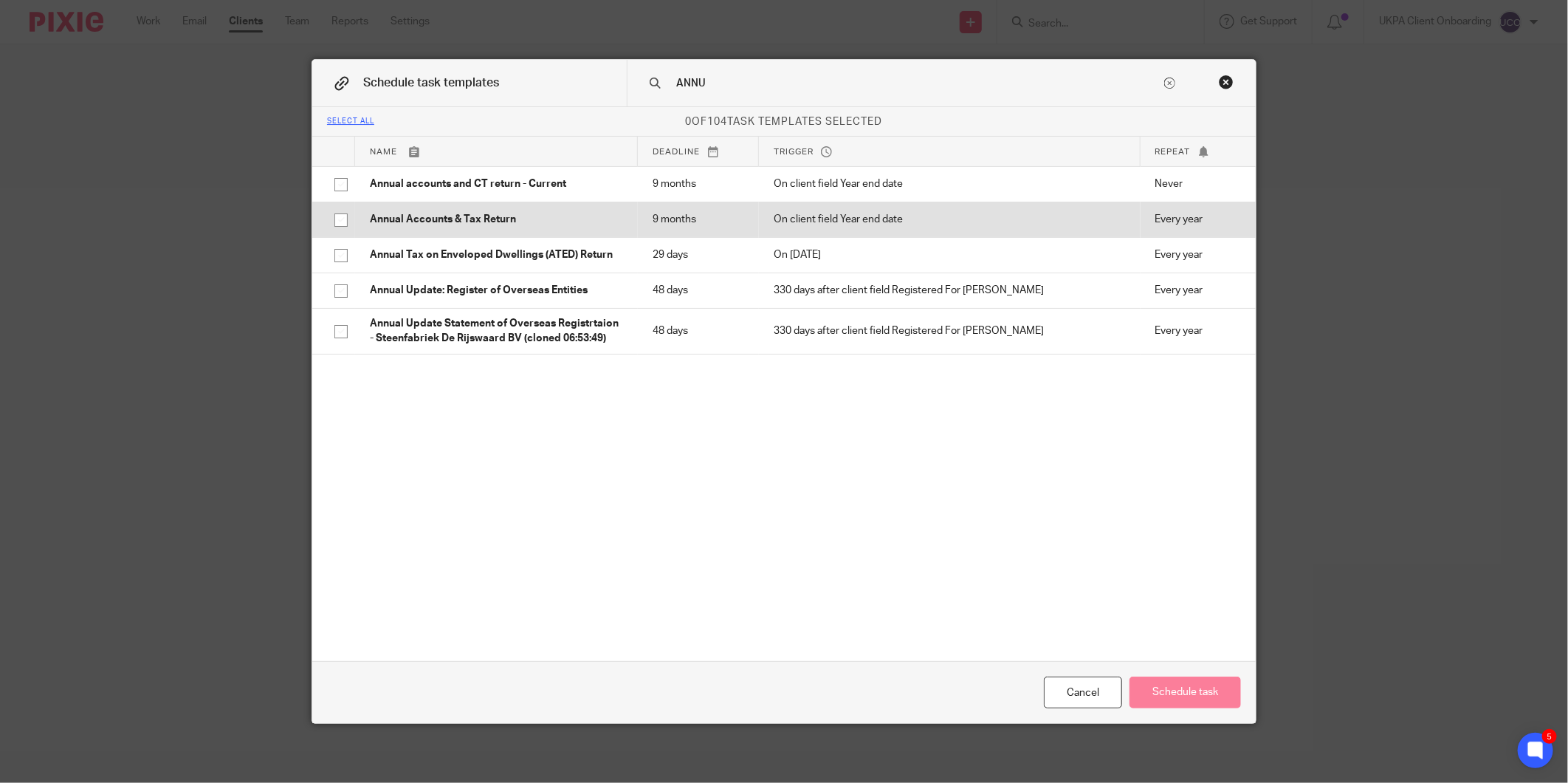
type input "ANNU"
click at [482, 225] on p "Annual Accounts & Tax Return" at bounding box center [496, 219] width 253 height 14
checkbox input "true"
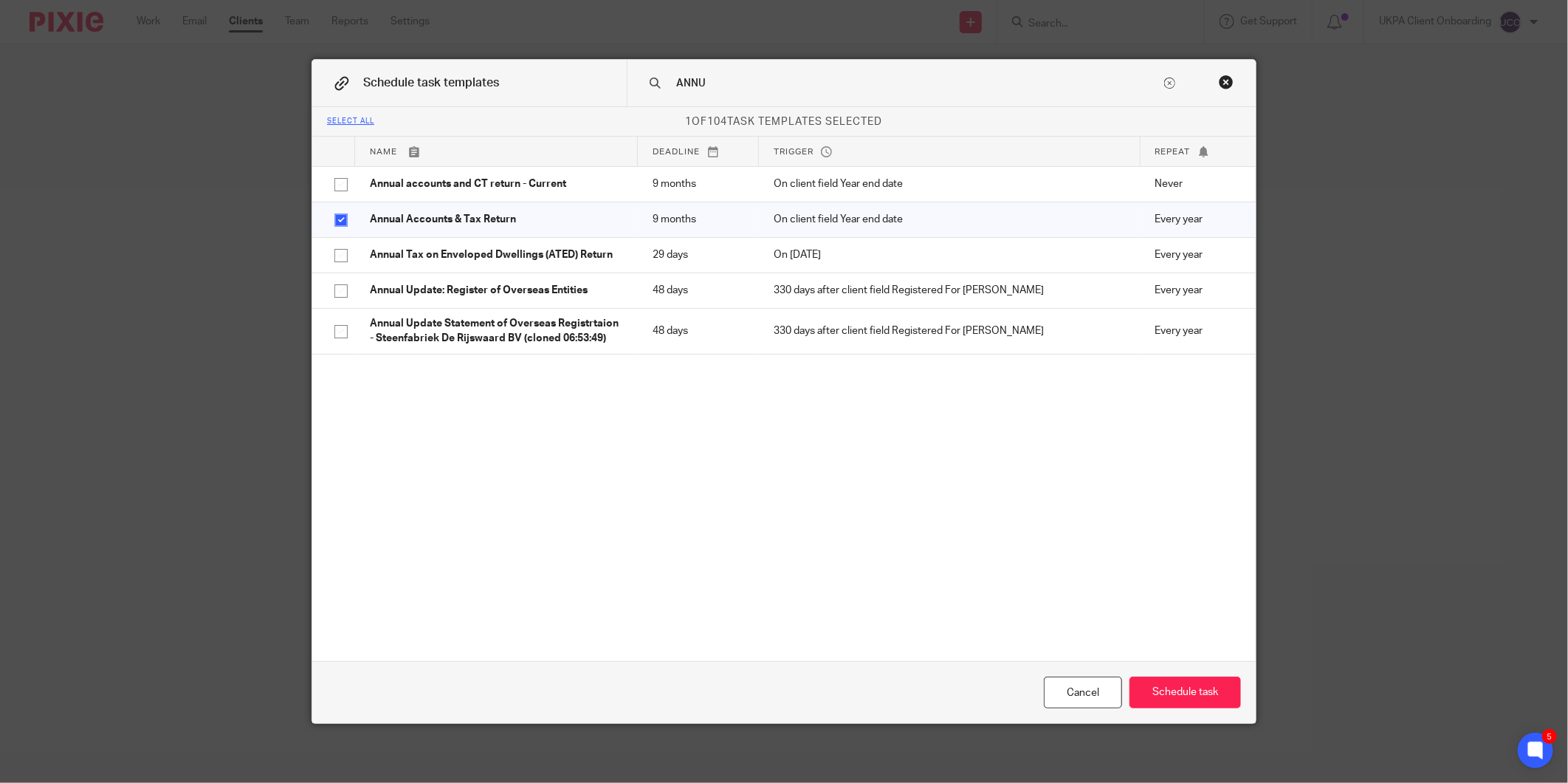
click at [701, 78] on input "ANNU" at bounding box center [918, 83] width 486 height 16
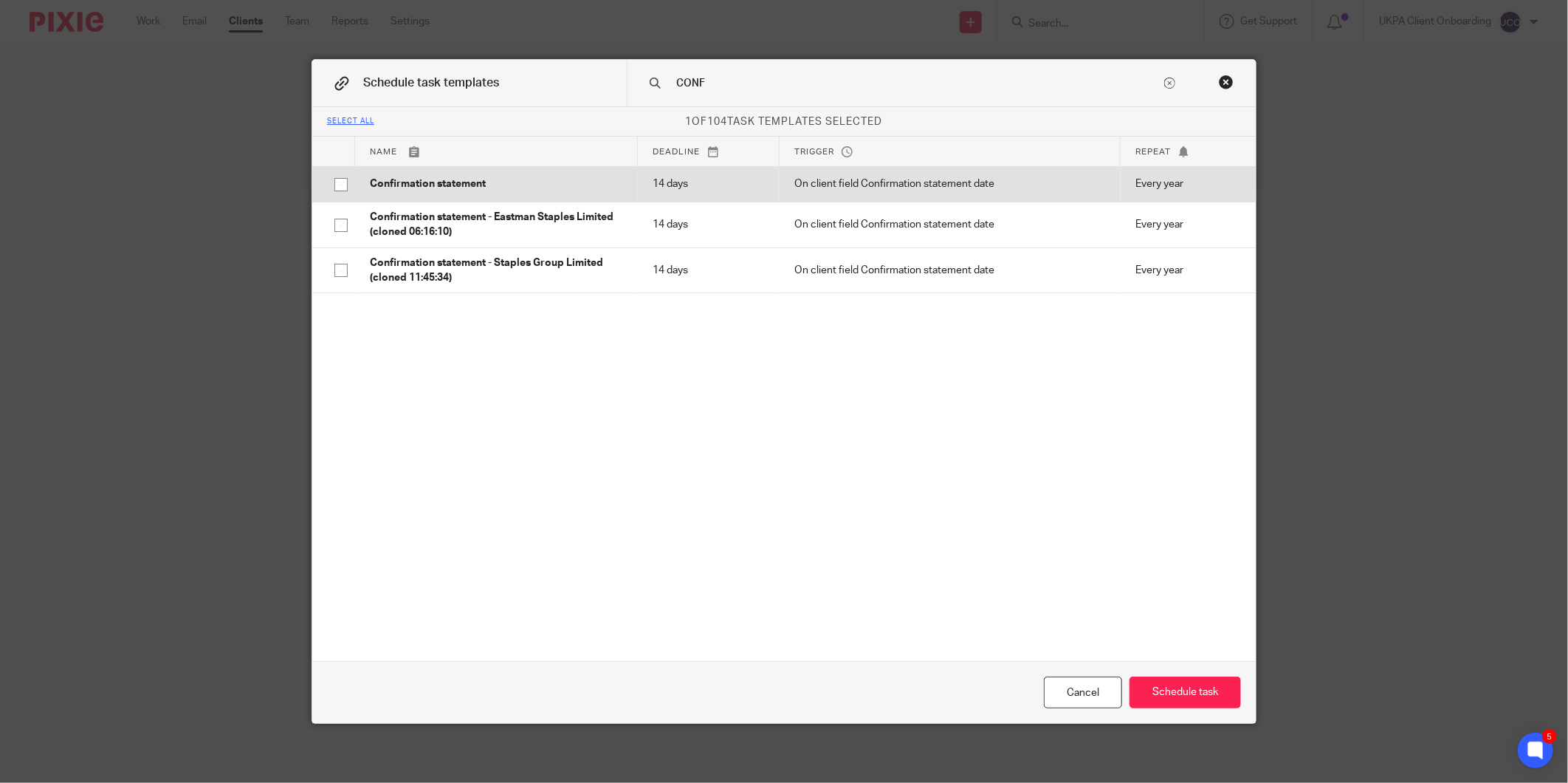
type input "CONF"
click at [707, 185] on p "14 days" at bounding box center [708, 184] width 112 height 14
checkbox input "true"
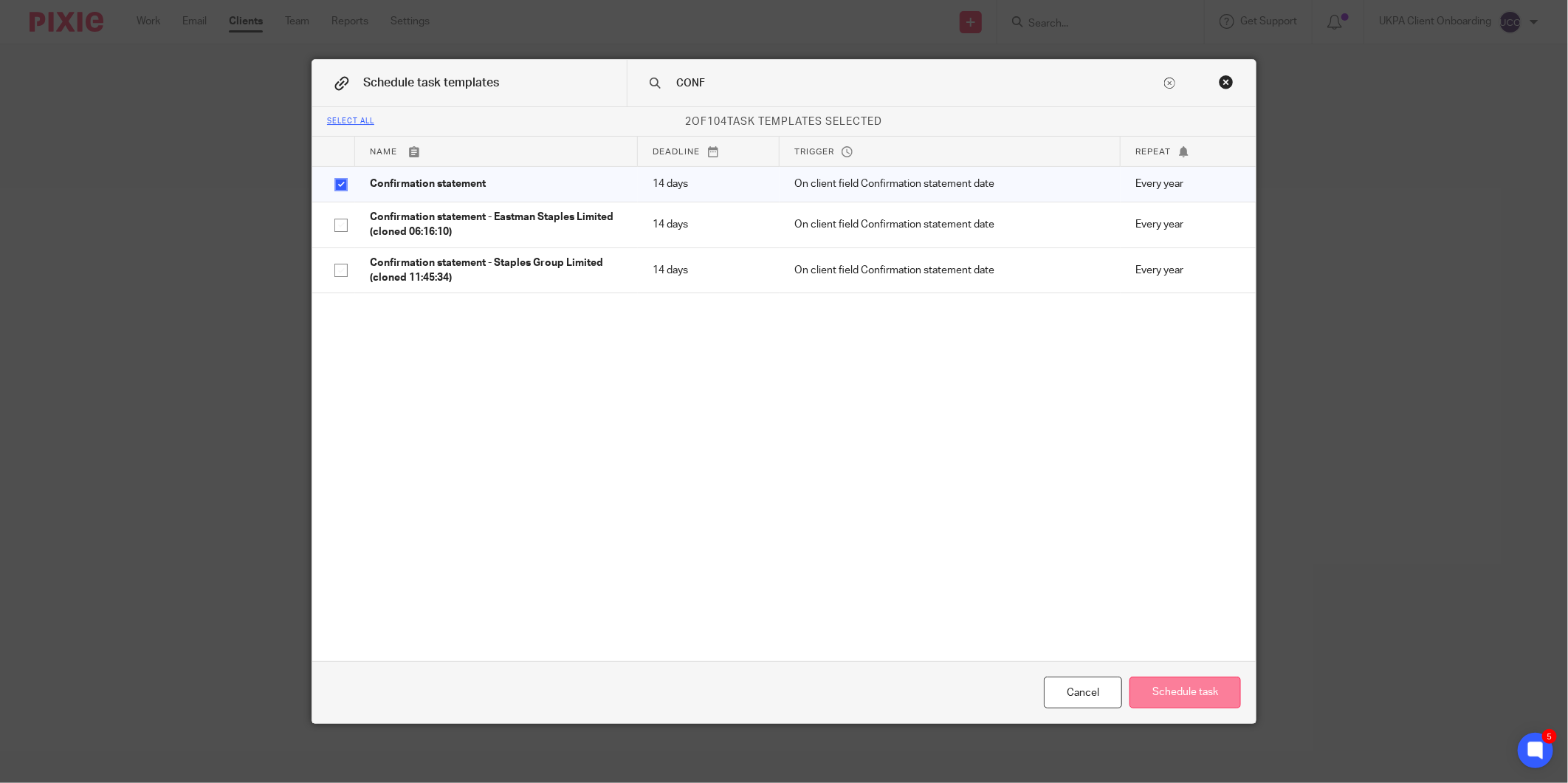
click at [1189, 697] on button "Schedule task" at bounding box center [1185, 692] width 111 height 31
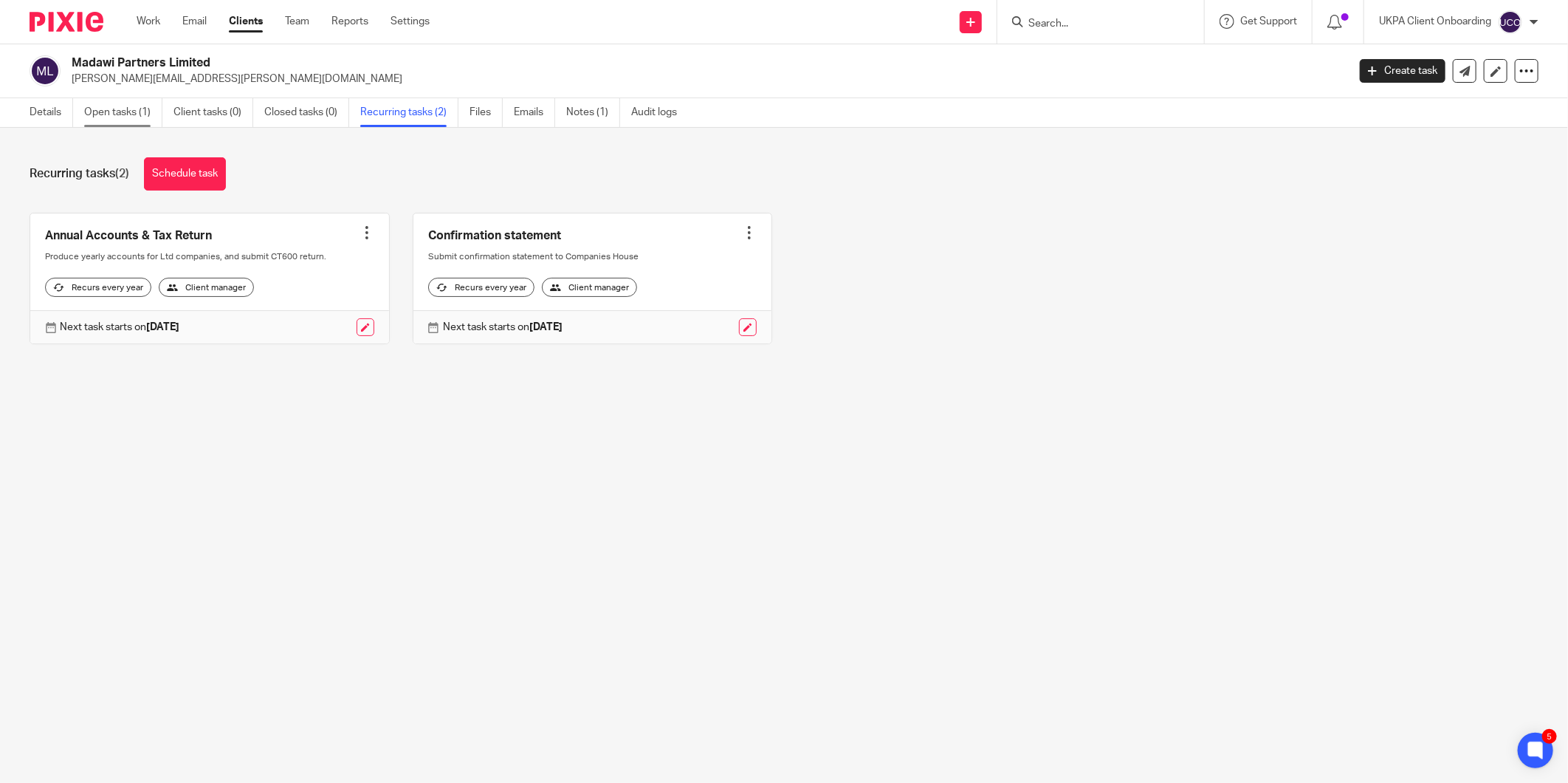
click at [113, 108] on link "Open tasks (1)" at bounding box center [123, 113] width 78 height 29
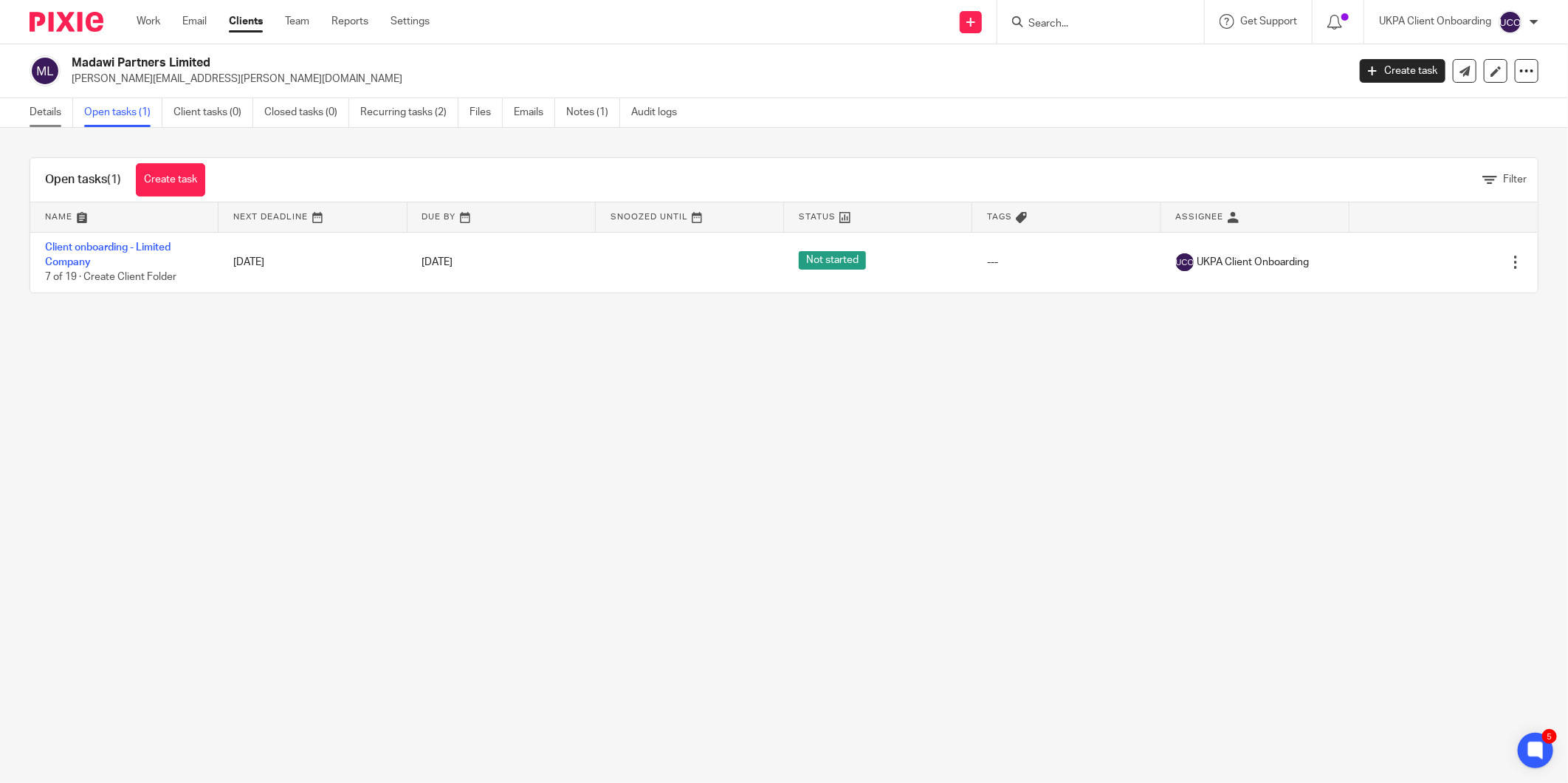
click at [47, 120] on link "Details" at bounding box center [51, 113] width 44 height 29
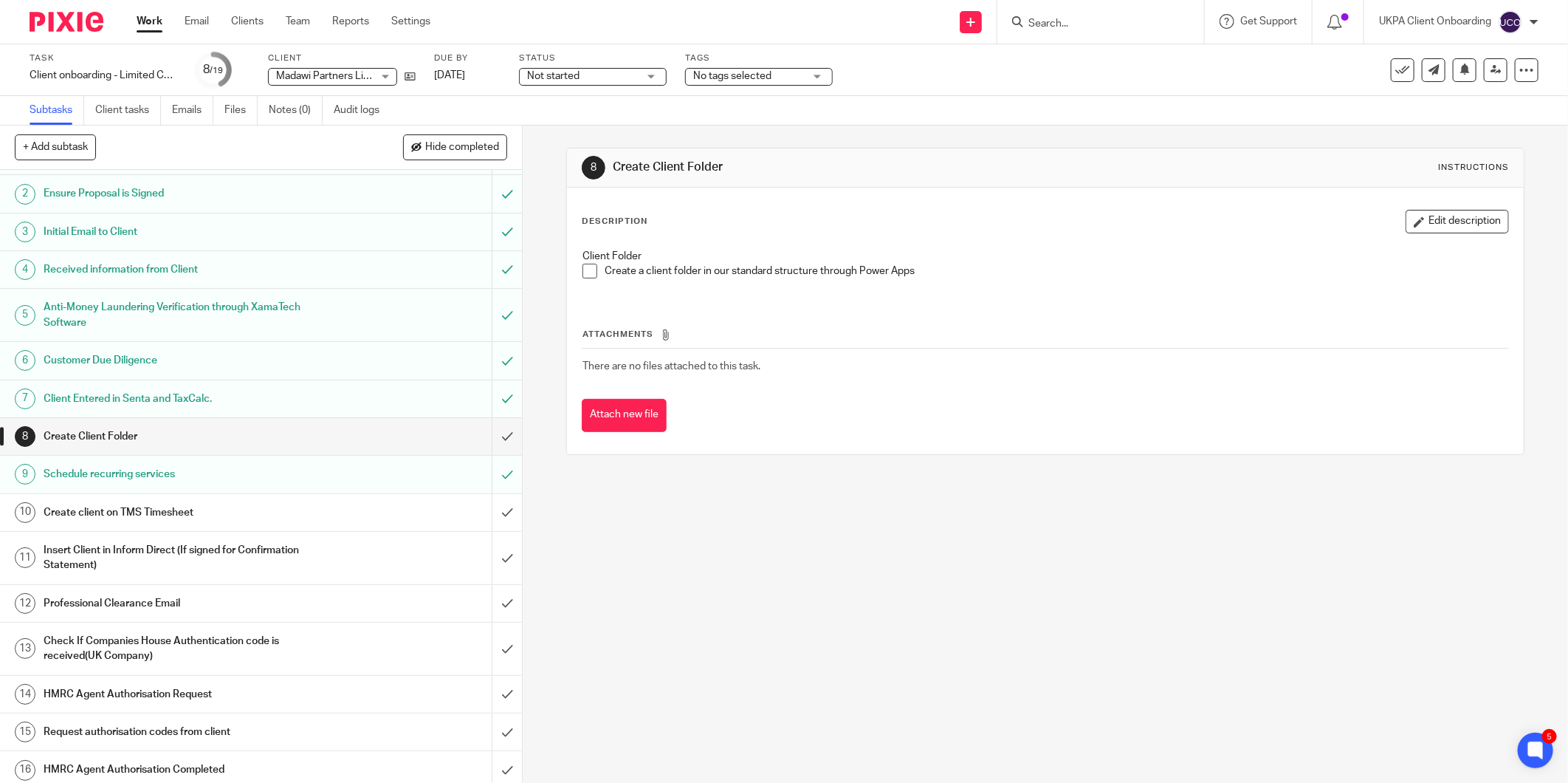
scroll to position [5, 0]
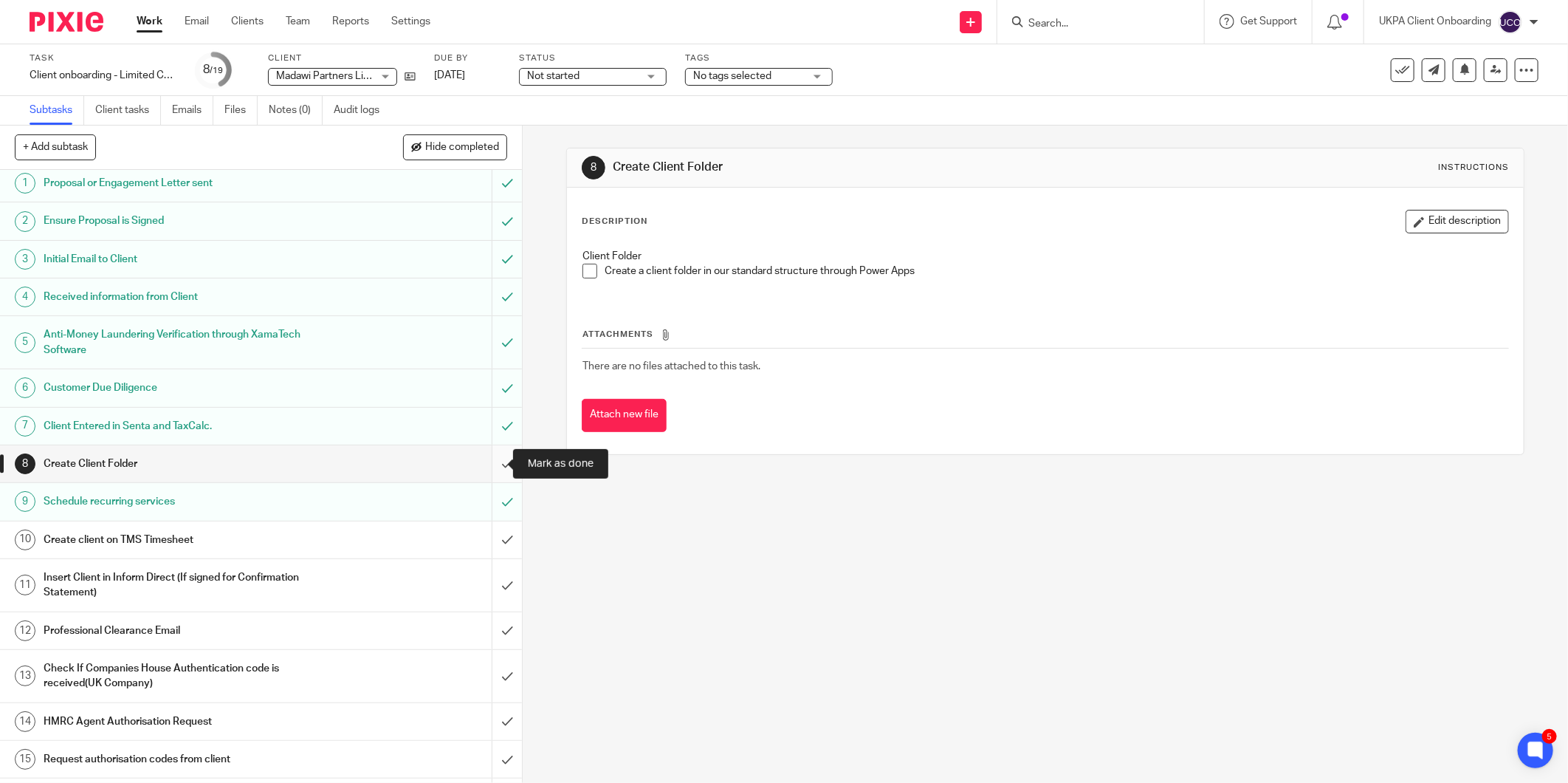
click at [491, 461] on input "submit" at bounding box center [261, 463] width 522 height 37
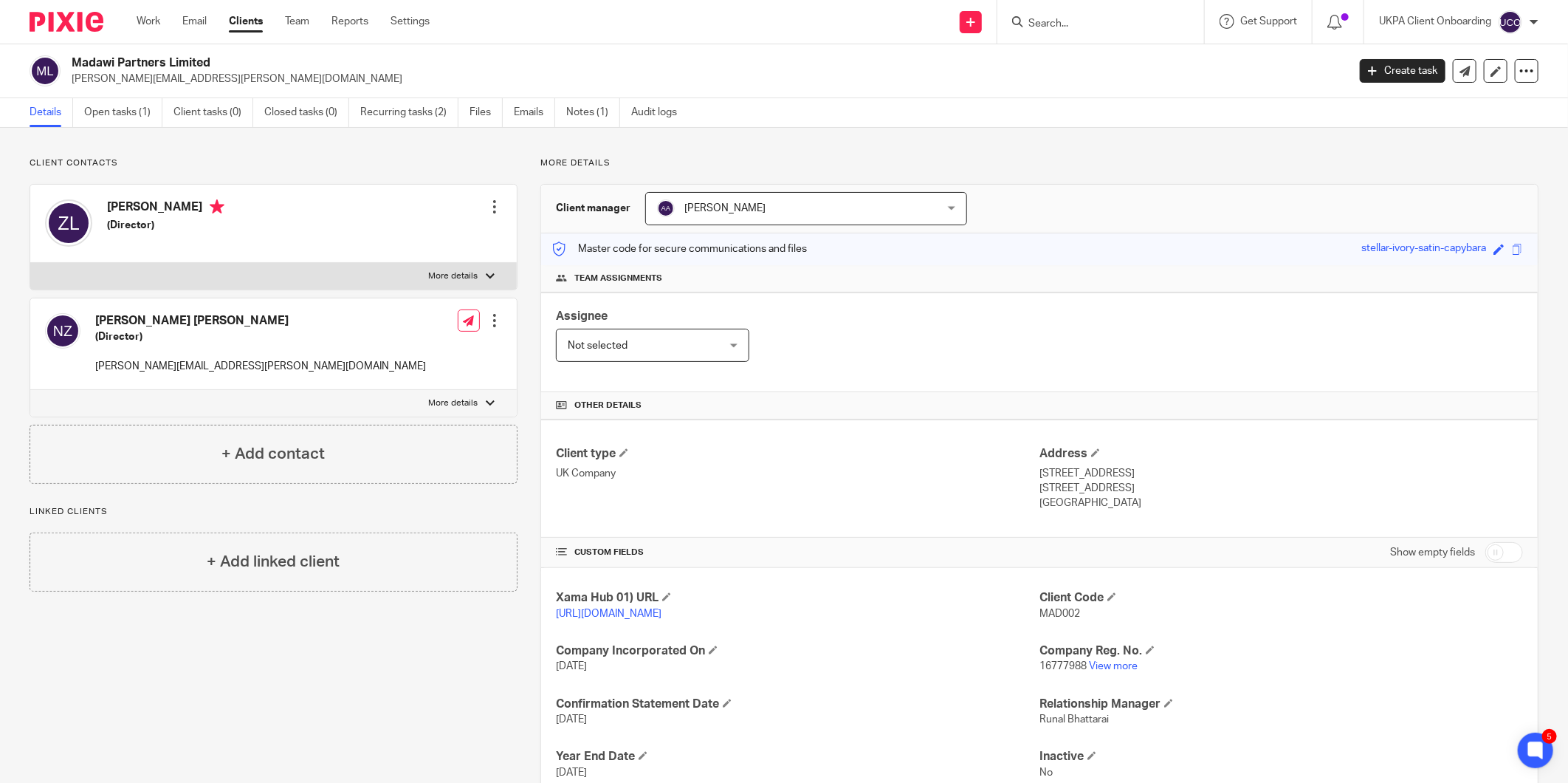
click at [1057, 609] on span "MAD002" at bounding box center [1059, 614] width 40 height 11
click at [1057, 610] on span "MAD002" at bounding box center [1059, 614] width 40 height 11
copy span "MAD002"
click at [138, 66] on h2 "Madawi Partners Limited" at bounding box center [578, 63] width 1013 height 15
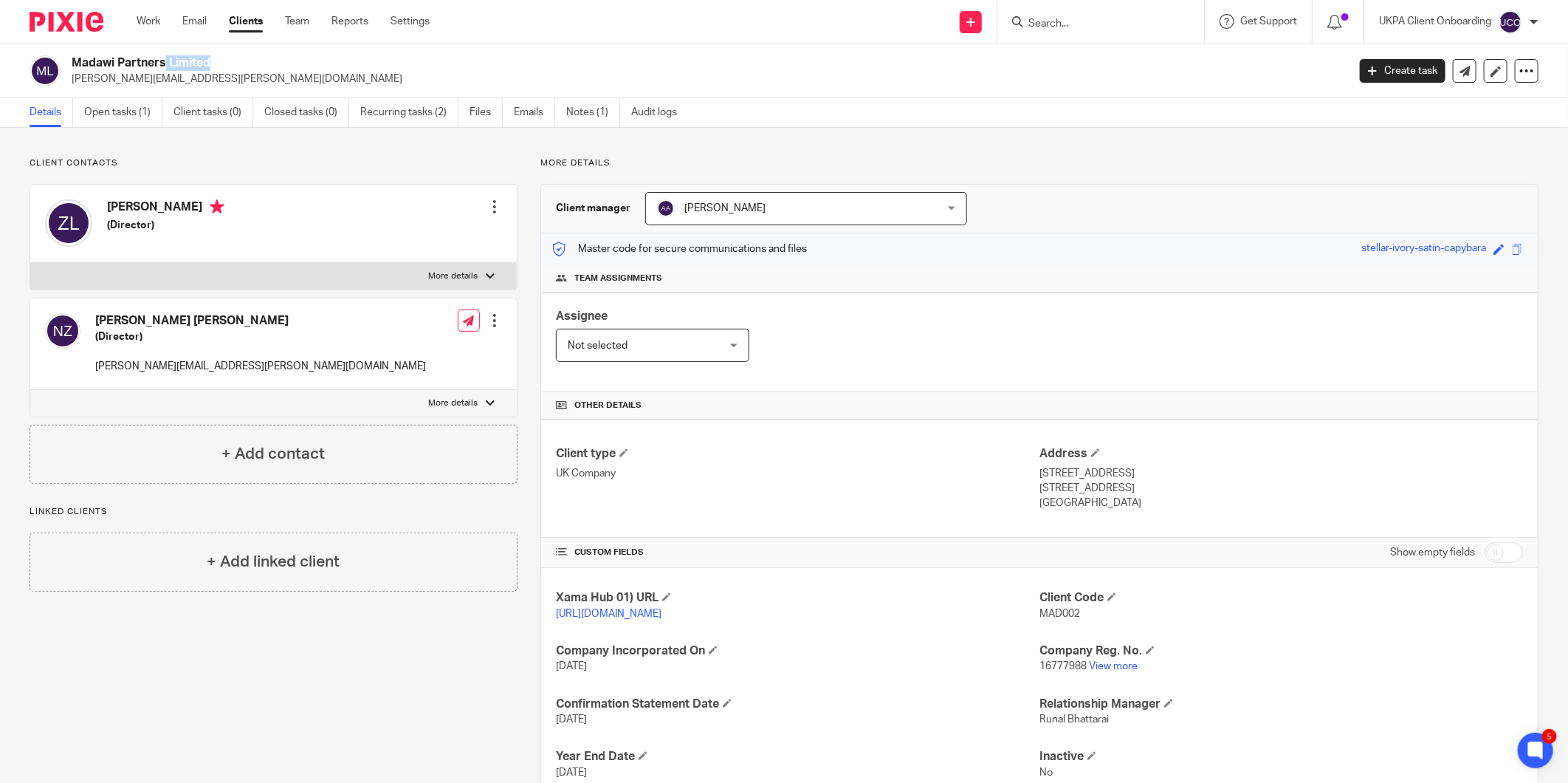
click at [138, 66] on h2 "Madawi Partners Limited" at bounding box center [578, 63] width 1013 height 15
copy div "Madawi Partners Limited"
click at [581, 119] on link "Notes (1)" at bounding box center [593, 113] width 54 height 29
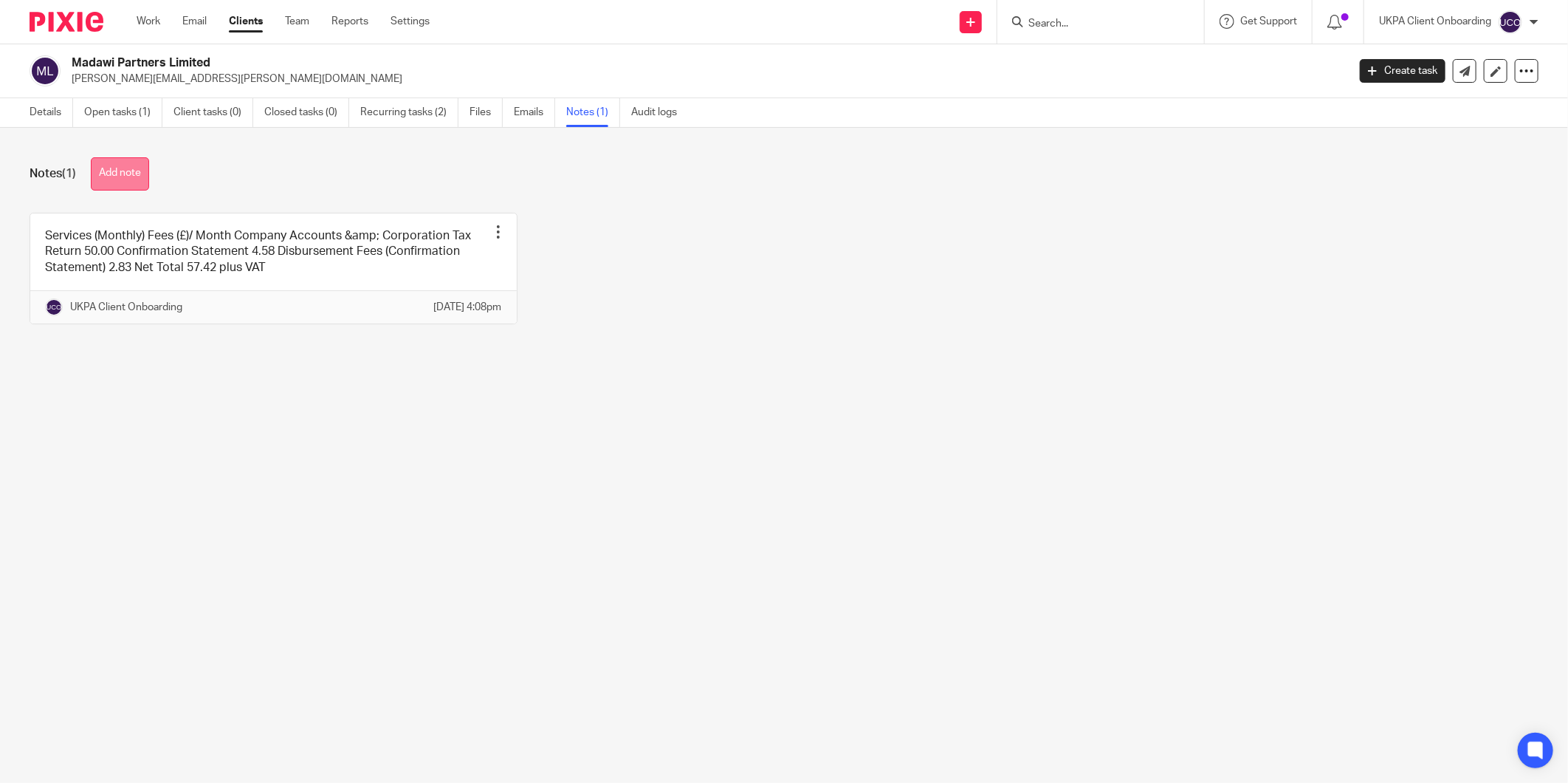
click at [123, 160] on button "Add note" at bounding box center [119, 174] width 58 height 33
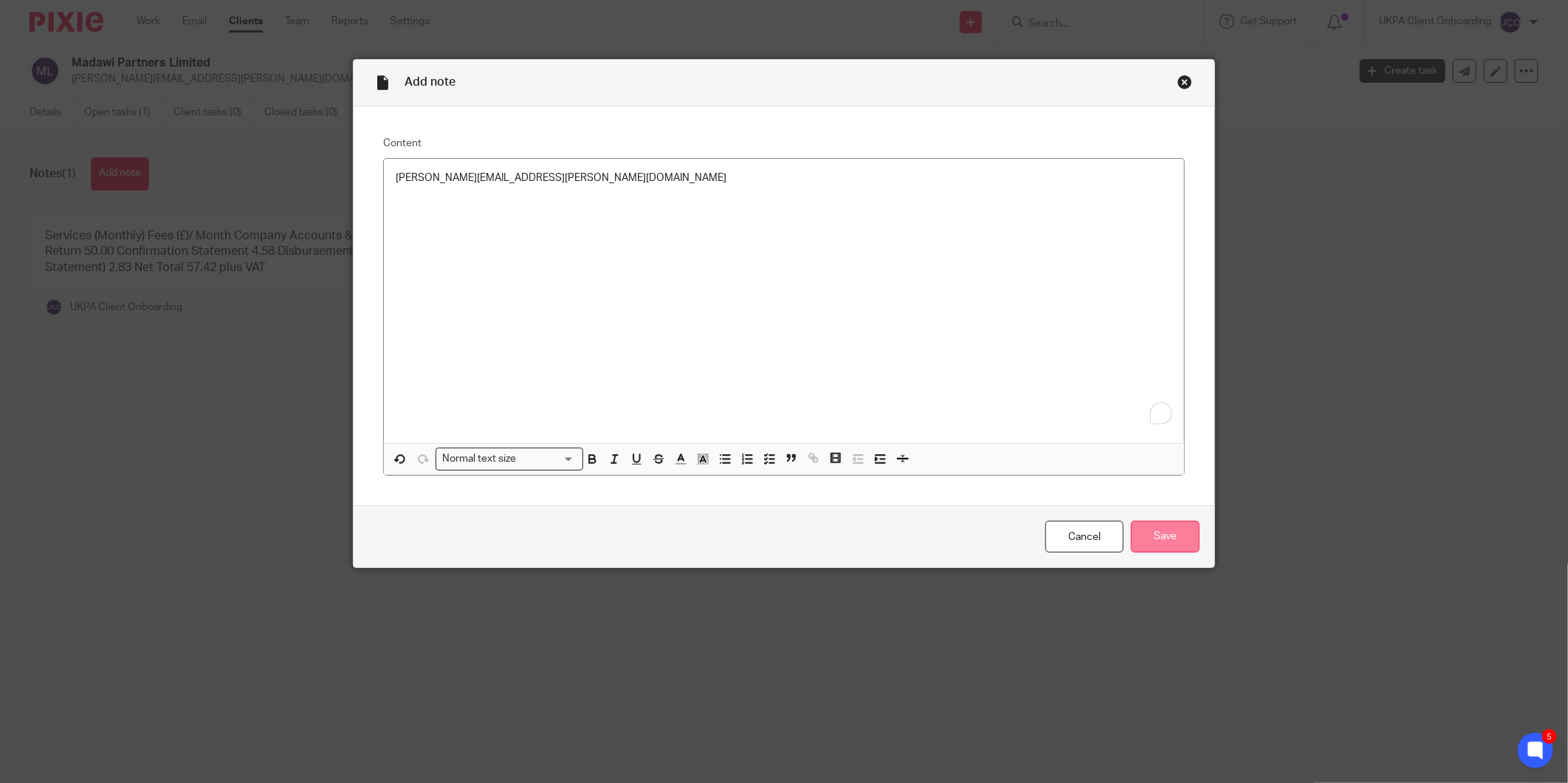
click at [1155, 550] on input "Save" at bounding box center [1165, 536] width 69 height 31
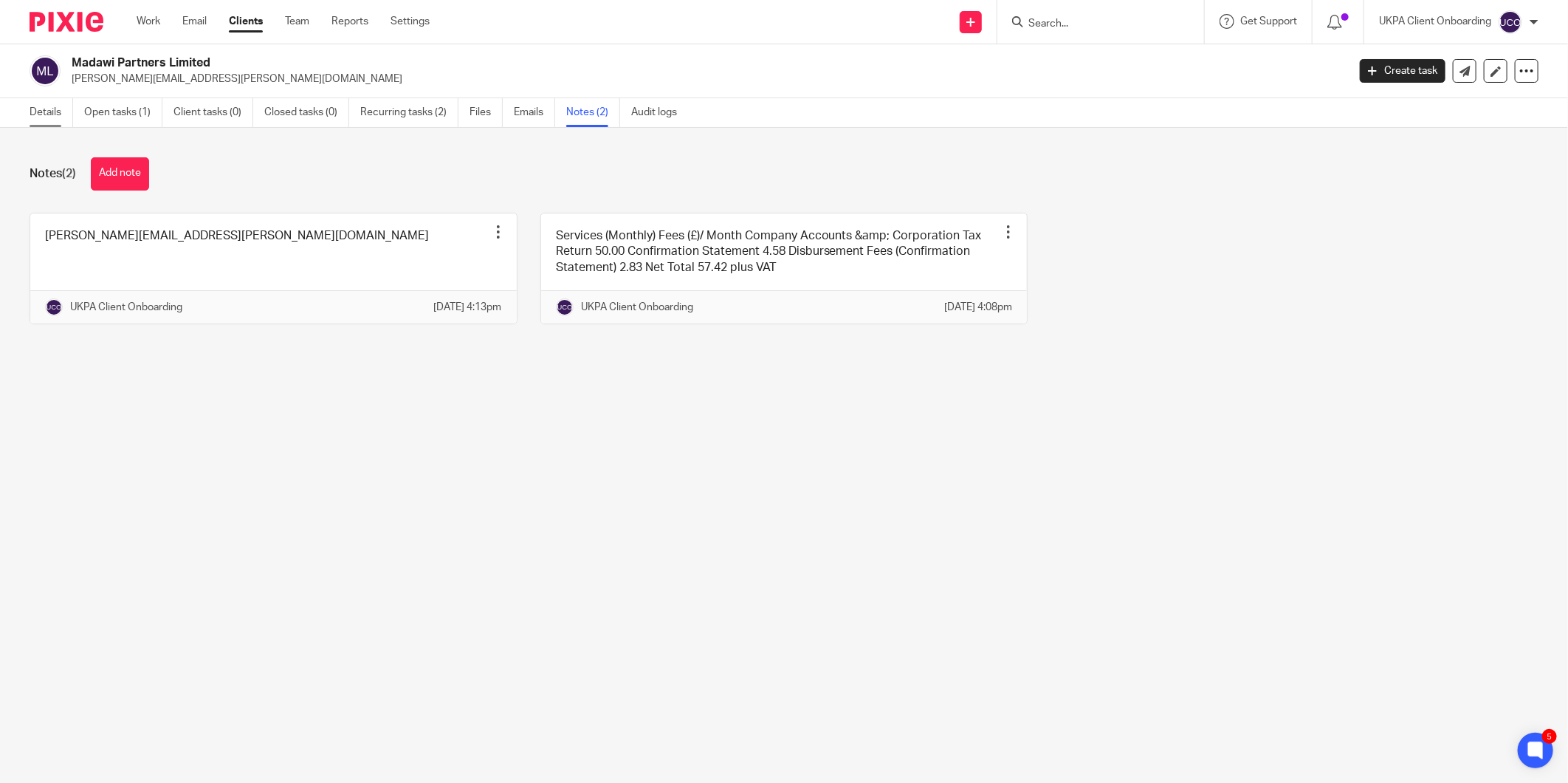
click at [62, 123] on link "Details" at bounding box center [51, 113] width 44 height 29
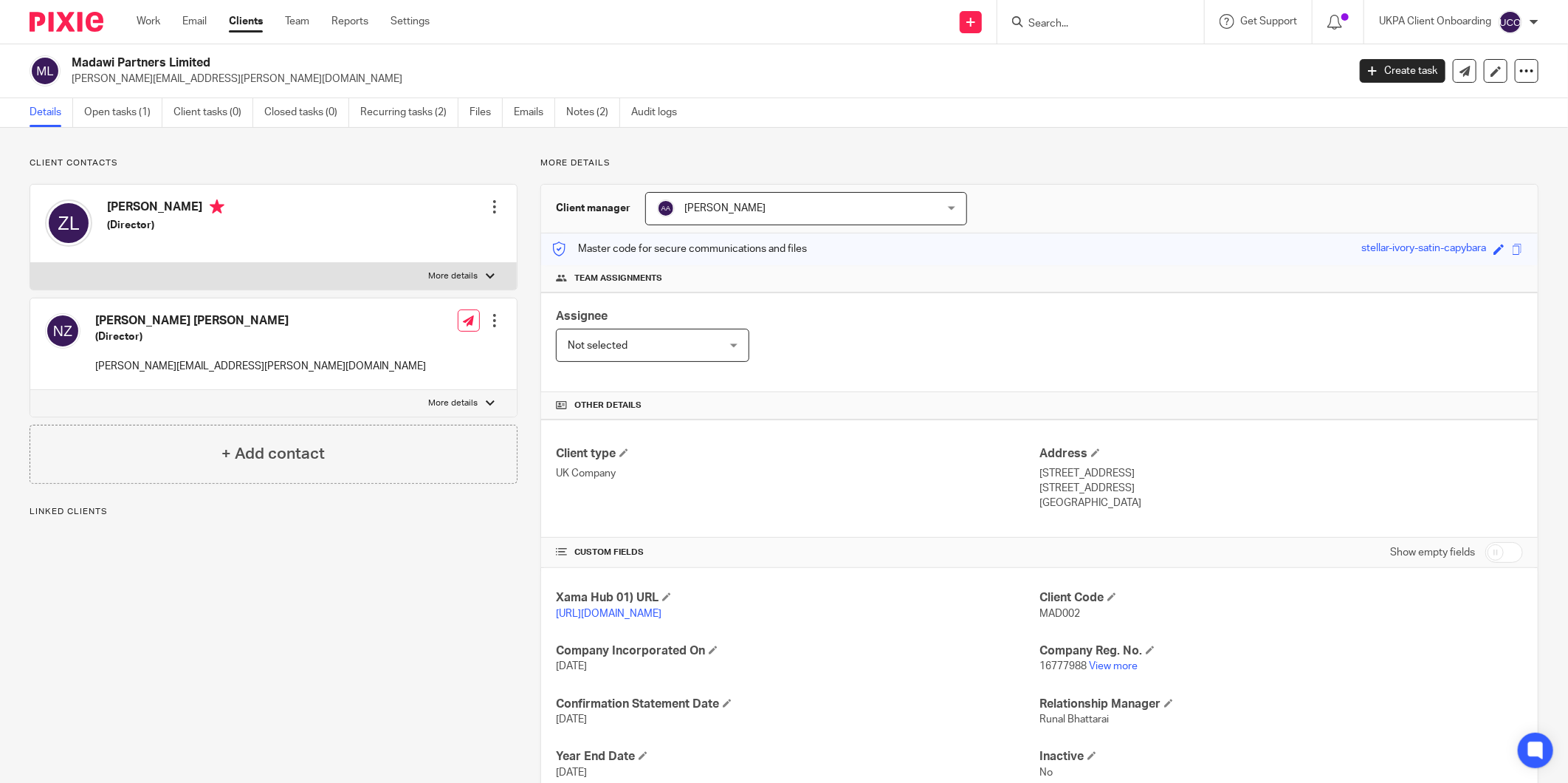
click at [490, 322] on div at bounding box center [494, 321] width 14 height 14
click at [388, 348] on link "Edit contact" at bounding box center [424, 354] width 141 height 22
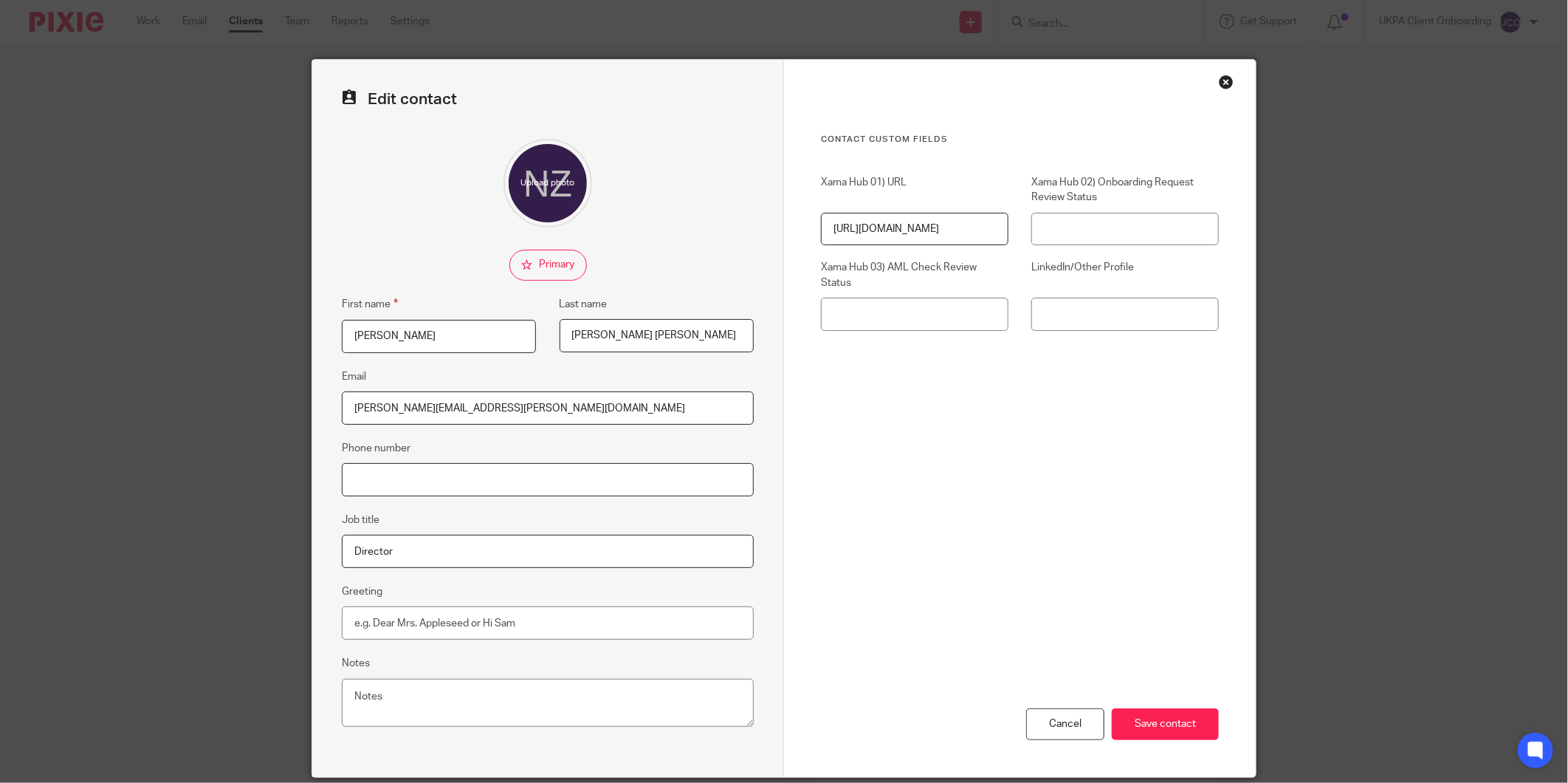
click at [384, 481] on input "Phone number" at bounding box center [548, 479] width 412 height 33
paste input "07708353978"
click at [356, 478] on input "07708353978" at bounding box center [548, 479] width 412 height 33
type input "[PHONE_NUMBER]"
click at [1171, 713] on input "Save contact" at bounding box center [1166, 724] width 107 height 31
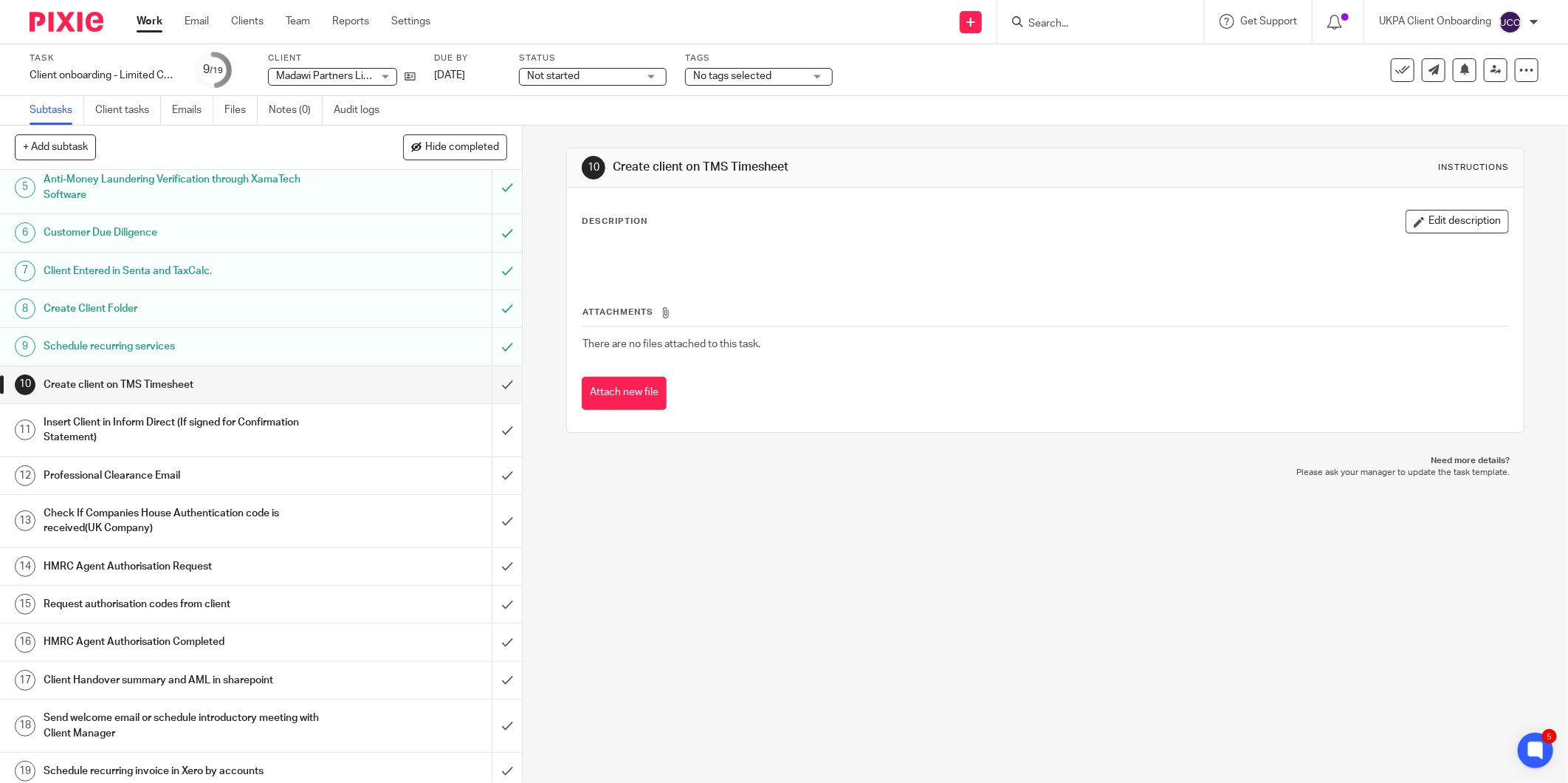
scroll to position [170, 0]
